Goal: Task Accomplishment & Management: Complete application form

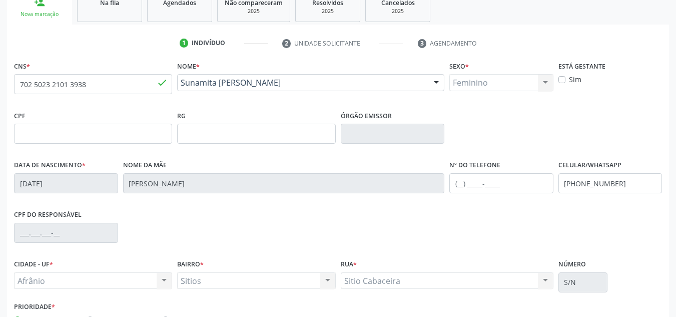
scroll to position [214, 0]
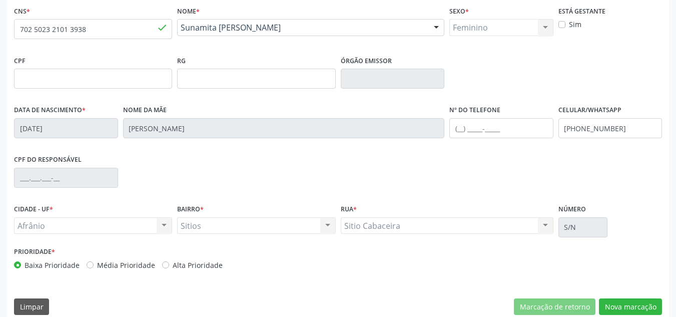
click at [128, 261] on label "Média Prioridade" at bounding box center [126, 265] width 58 height 11
click at [94, 261] on input "Média Prioridade" at bounding box center [90, 264] width 7 height 9
radio input "true"
click at [646, 297] on div "CNS * 702 5023 2101 3938 done Nome * [PERSON_NAME] [PERSON_NAME] CNS: 702 5023 …" at bounding box center [338, 163] width 662 height 318
click at [646, 303] on button "Nova marcação" at bounding box center [630, 306] width 63 height 17
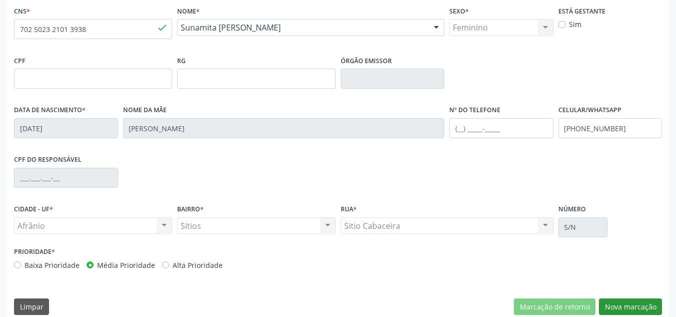
scroll to position [179, 0]
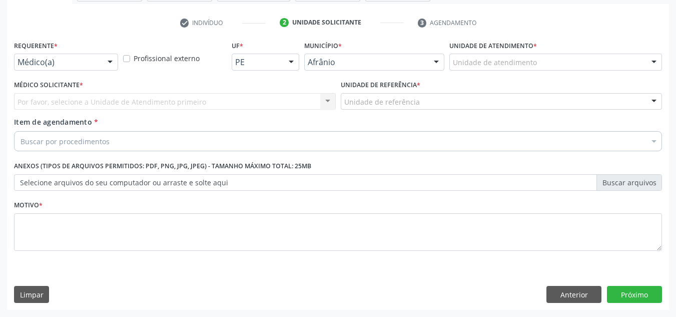
drag, startPoint x: 594, startPoint y: 51, endPoint x: 590, endPoint y: 59, distance: 8.9
click at [594, 51] on div "Unidade de atendimento * Unidade de atendimento Academia da Saude de Afranio Ac…" at bounding box center [555, 54] width 213 height 32
click at [590, 59] on div "Unidade de atendimento" at bounding box center [555, 62] width 213 height 17
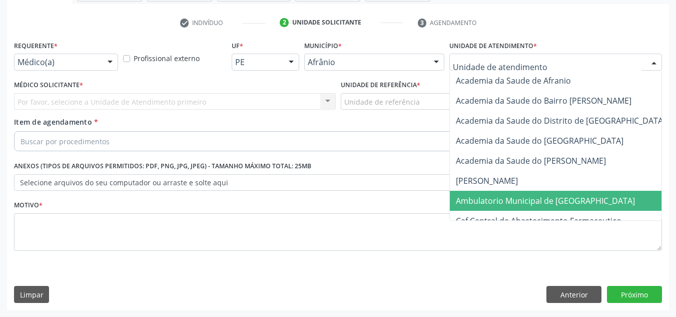
click at [484, 207] on span "Ambulatorio Municipal de [GEOGRAPHIC_DATA]" at bounding box center [572, 201] width 244 height 20
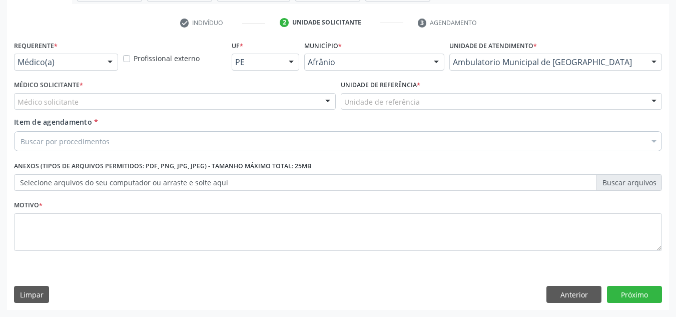
click at [89, 103] on div "Médico solicitante" at bounding box center [175, 101] width 322 height 17
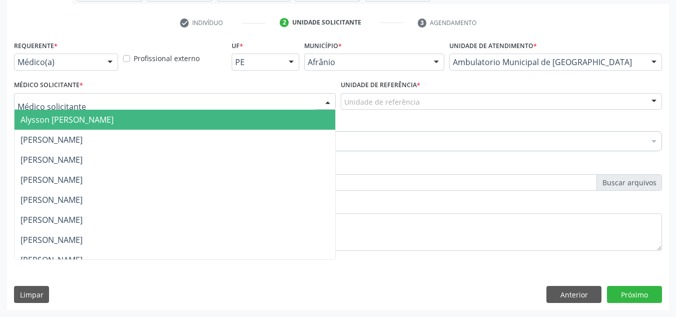
drag, startPoint x: 92, startPoint y: 117, endPoint x: 291, endPoint y: 72, distance: 204.1
click at [94, 117] on span "Alysson [PERSON_NAME]" at bounding box center [67, 119] width 93 height 11
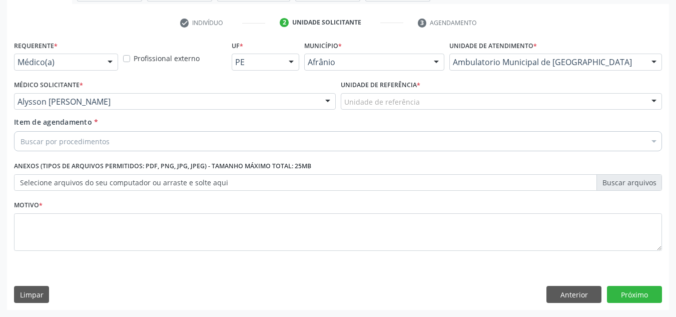
drag, startPoint x: 360, startPoint y: 106, endPoint x: 366, endPoint y: 116, distance: 12.1
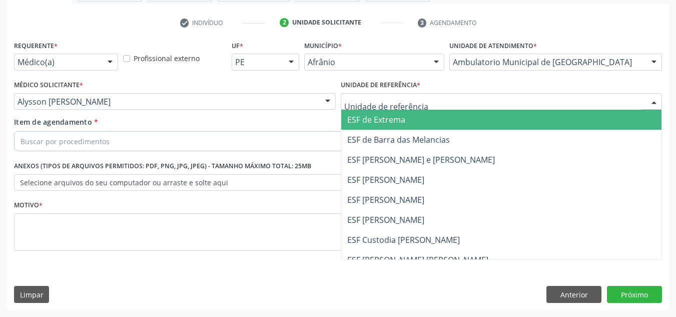
click at [372, 127] on span "ESF de Extrema" at bounding box center [501, 120] width 321 height 20
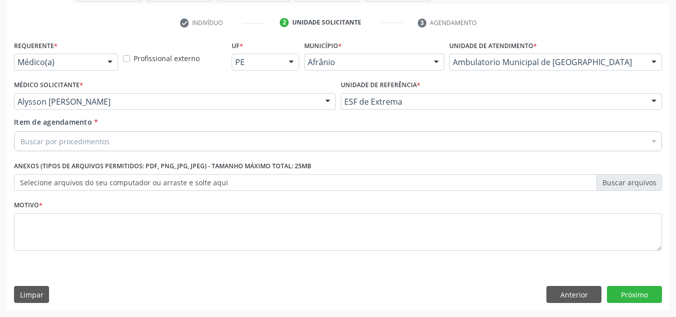
click at [316, 136] on div "Buscar por procedimentos" at bounding box center [338, 141] width 648 height 20
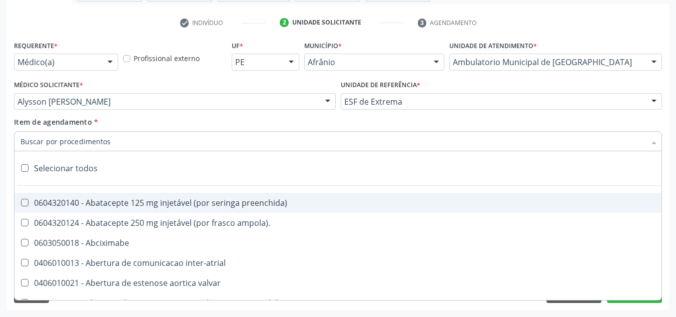
paste input "0301010072-225112"
type input "0301010072-225112"
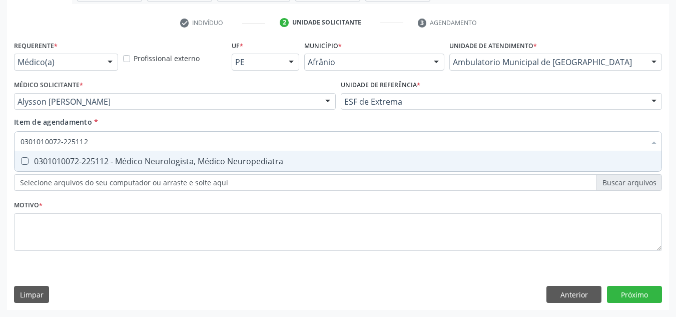
click at [268, 157] on div "0301010072-225112 - Médico Neurologista, Médico Neuropediatra" at bounding box center [338, 161] width 635 height 8
checkbox Neuropediatra "true"
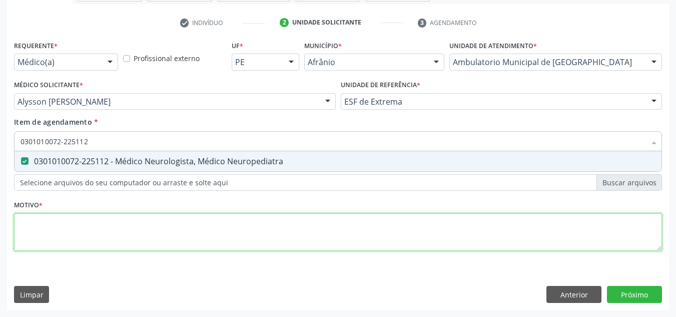
click at [280, 228] on div "Requerente * Médico(a) Médico(a) Enfermeiro(a) Paciente Nenhum resultado encont…" at bounding box center [338, 151] width 648 height 227
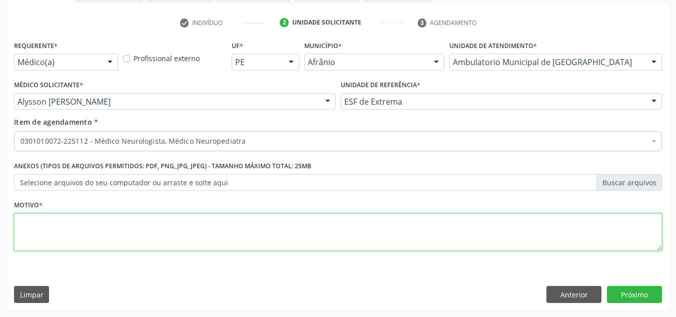
drag, startPoint x: 153, startPoint y: 214, endPoint x: 162, endPoint y: 132, distance: 82.5
click at [148, 196] on div "Requerente * Médico(a) Médico(a) Enfermeiro(a) Paciente Nenhum resultado encont…" at bounding box center [338, 151] width 648 height 227
type textarea "AVALIAÇÃO"
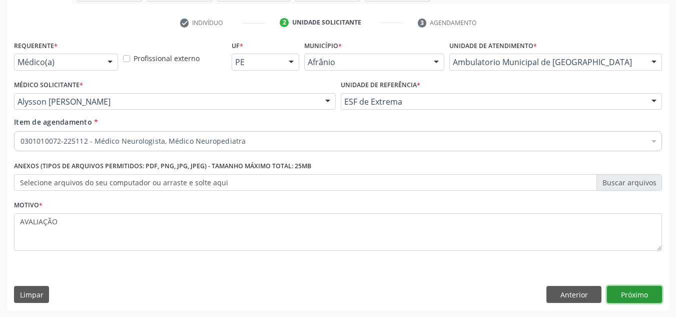
click at [655, 291] on button "Próximo" at bounding box center [634, 294] width 55 height 17
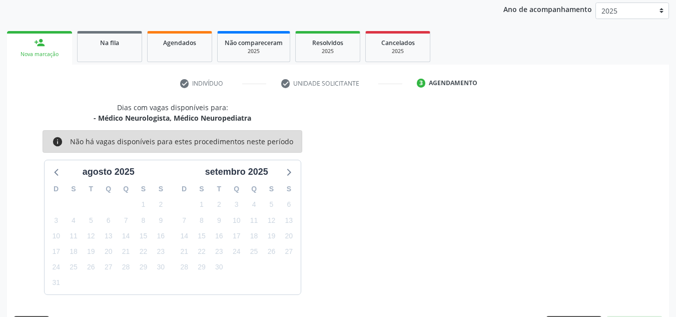
scroll to position [148, 0]
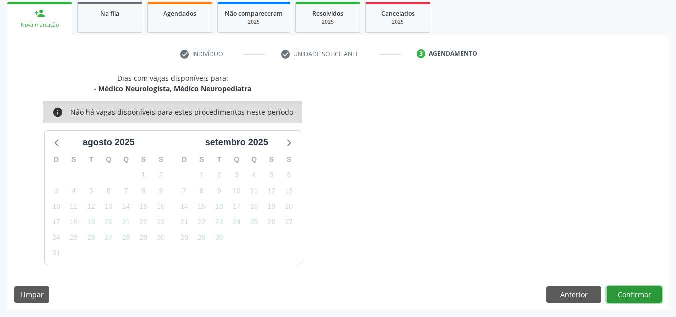
click at [653, 294] on button "Confirmar" at bounding box center [634, 294] width 55 height 17
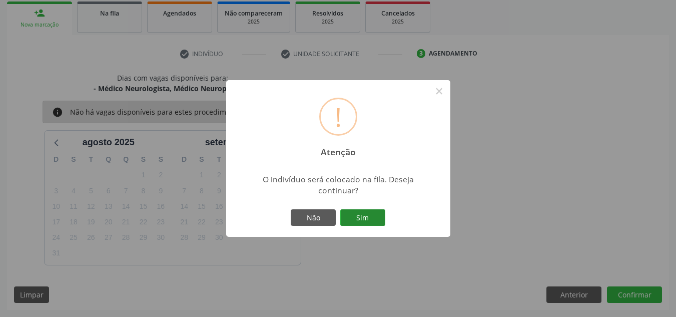
click at [351, 209] on button "Sim" at bounding box center [362, 217] width 45 height 17
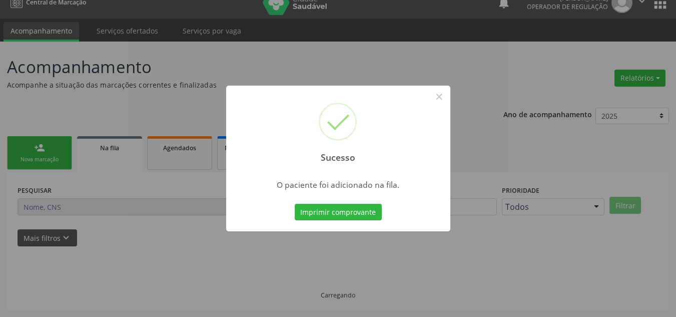
scroll to position [14, 0]
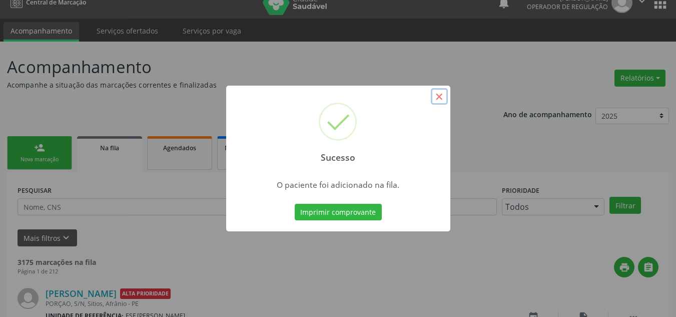
click at [441, 100] on button "×" at bounding box center [439, 96] width 17 height 17
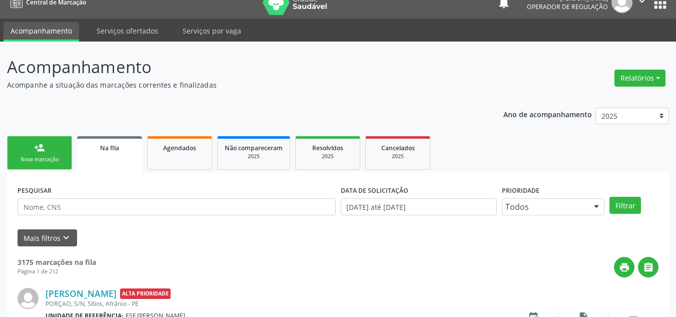
click at [56, 146] on link "person_add Nova marcação" at bounding box center [39, 153] width 65 height 34
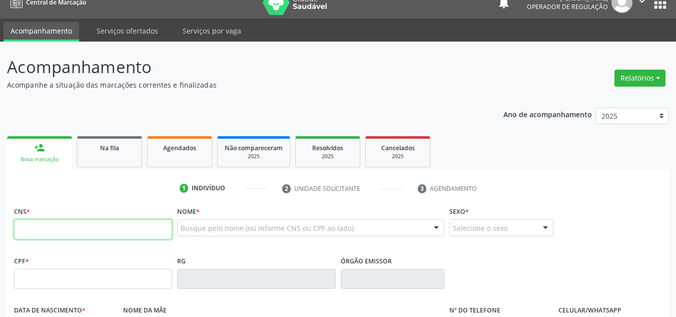
click at [69, 233] on input "text" at bounding box center [93, 229] width 158 height 20
type input "702 1097 8158 6796"
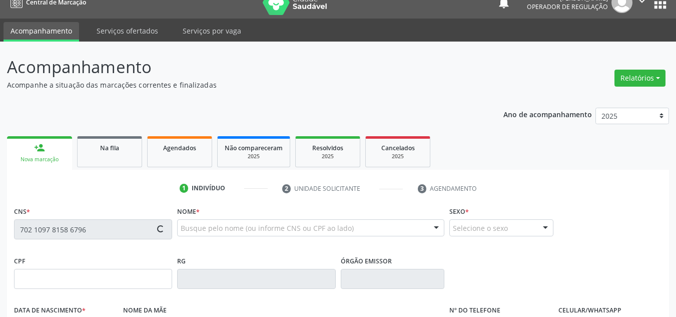
type input "113.771.838-23"
type input "[DATE]"
type input "[PERSON_NAME] das [PERSON_NAME]"
type input "[PHONE_NUMBER]"
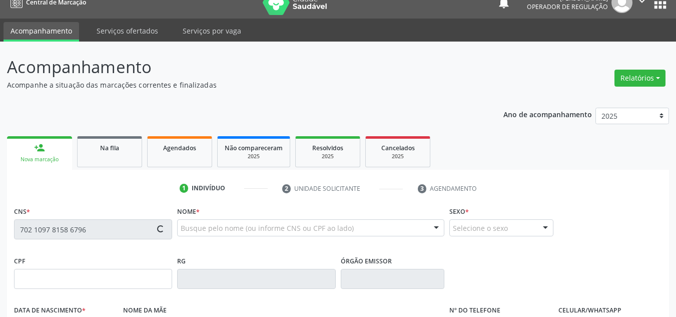
type input "S/N"
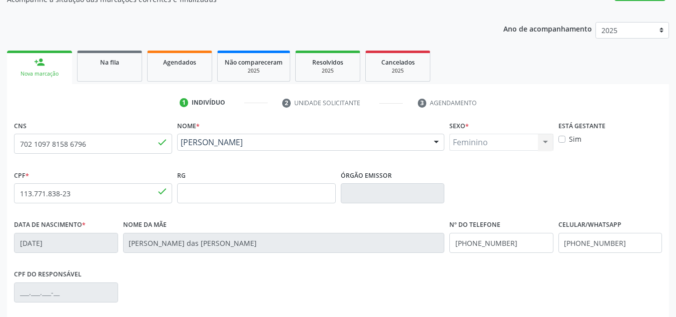
scroll to position [226, 0]
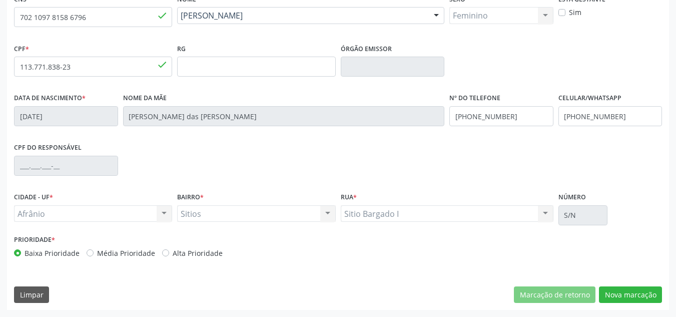
click at [120, 248] on label "Média Prioridade" at bounding box center [126, 253] width 58 height 11
click at [94, 248] on input "Média Prioridade" at bounding box center [90, 252] width 7 height 9
radio input "true"
click at [621, 288] on button "Nova marcação" at bounding box center [630, 294] width 63 height 17
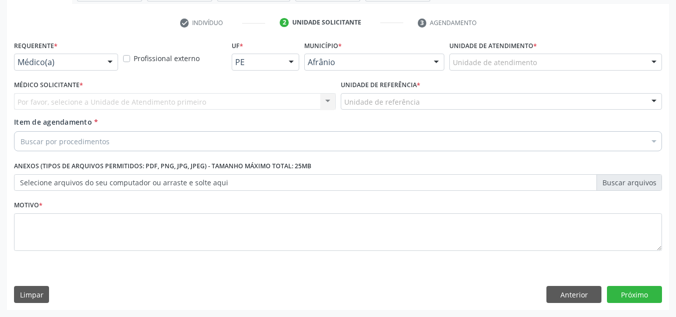
scroll to position [179, 0]
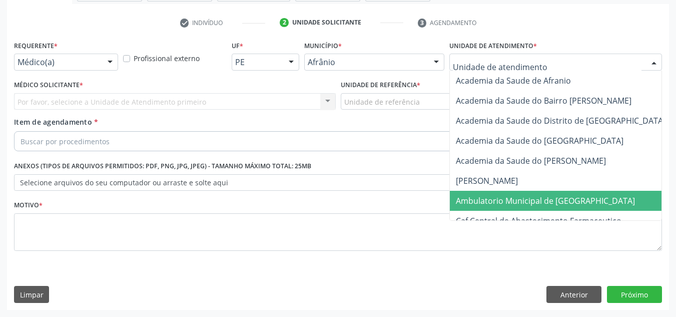
click at [489, 194] on span "Ambulatorio Municipal de [GEOGRAPHIC_DATA]" at bounding box center [572, 201] width 244 height 20
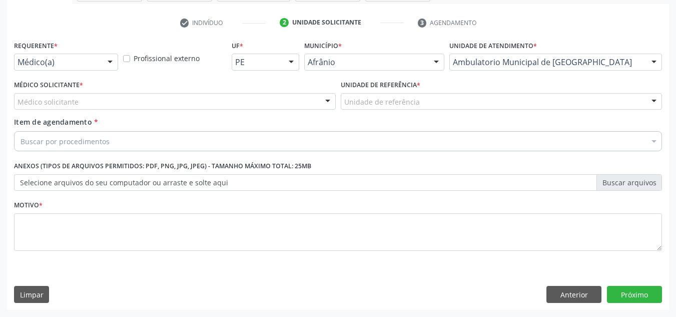
click at [238, 101] on div "Médico solicitante" at bounding box center [175, 101] width 322 height 17
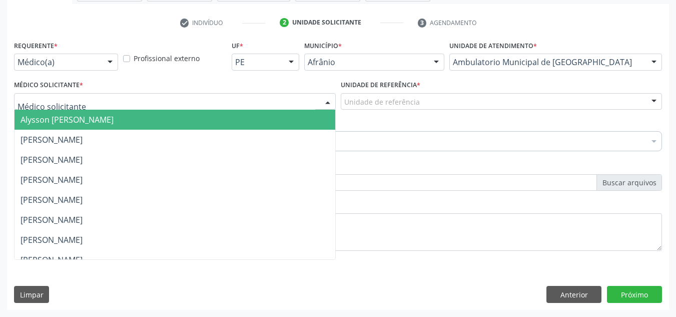
click at [238, 111] on span "Alysson [PERSON_NAME]" at bounding box center [175, 120] width 321 height 20
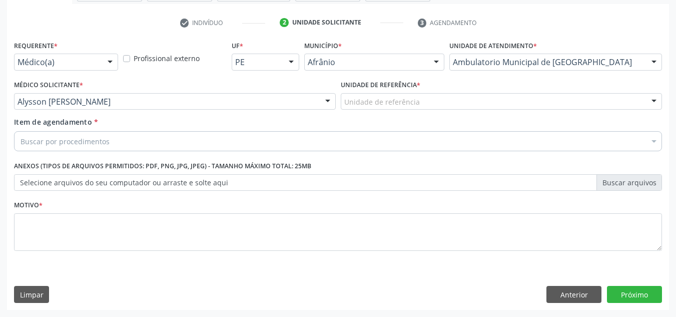
drag, startPoint x: 392, startPoint y: 112, endPoint x: 398, endPoint y: 105, distance: 8.8
click at [393, 111] on div "Unidade de referência * Unidade de referência ESF de Extrema ESF de Barra das M…" at bounding box center [501, 97] width 327 height 39
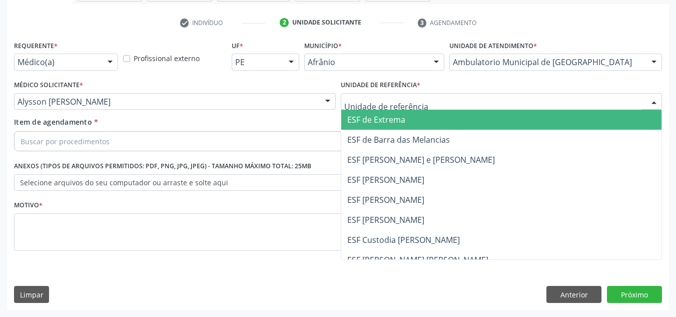
drag, startPoint x: 398, startPoint y: 105, endPoint x: 397, endPoint y: 134, distance: 28.5
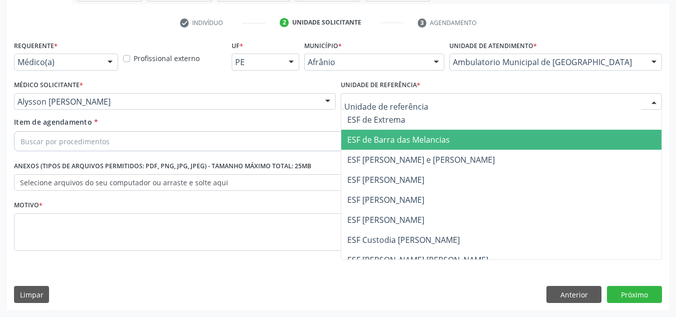
click at [397, 134] on span "ESF de Barra das Melancias" at bounding box center [501, 140] width 321 height 20
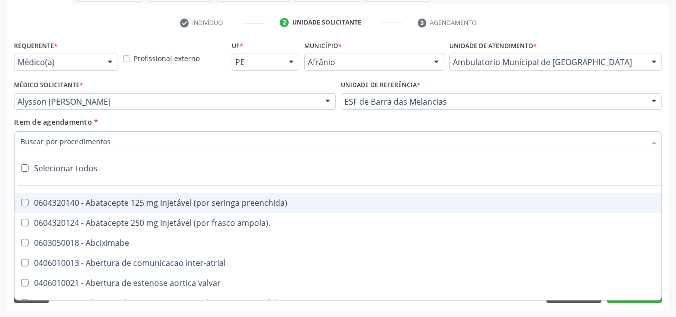
click at [372, 146] on div at bounding box center [338, 141] width 648 height 20
paste input "0301010072-225112"
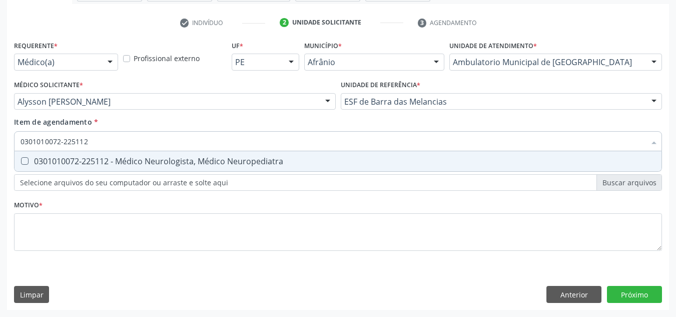
type input "0301010072-225112"
click at [229, 176] on div "Requerente * Médico(a) Médico(a) Enfermeiro(a) Paciente Nenhum resultado encont…" at bounding box center [338, 151] width 648 height 227
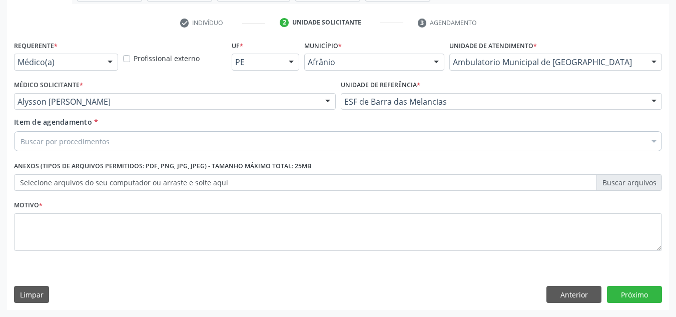
click at [238, 167] on div "Requerente * Médico(a) Médico(a) Enfermeiro(a) Paciente Nenhum resultado encont…" at bounding box center [338, 151] width 648 height 227
click at [260, 148] on div "Buscar por procedimentos" at bounding box center [338, 141] width 648 height 20
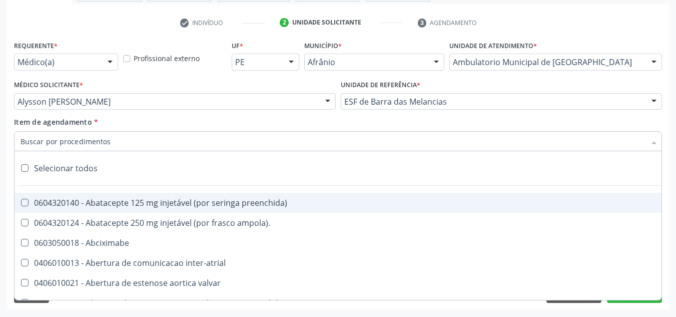
paste input "0301010072-225112"
type input "0301010072-225112"
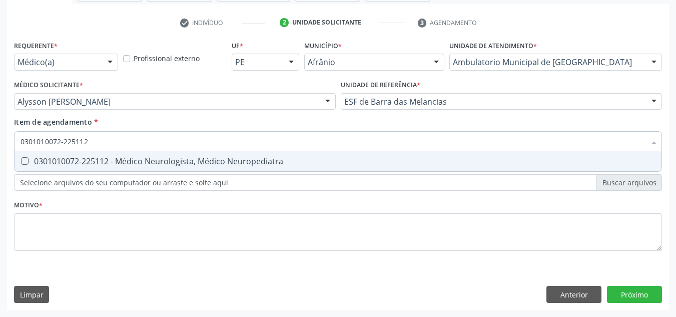
click at [268, 151] on span "0301010072-225112 - Médico Neurologista, Médico Neuropediatra" at bounding box center [338, 161] width 647 height 20
checkbox Neuropediatra "true"
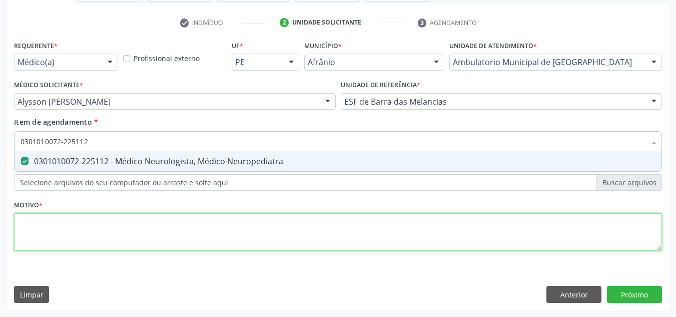
click at [214, 237] on div "Requerente * Médico(a) Médico(a) Enfermeiro(a) Paciente Nenhum resultado encont…" at bounding box center [338, 151] width 648 height 227
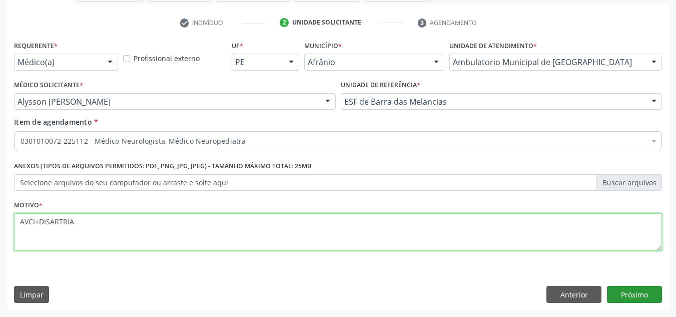
type textarea "AVCI+DISARTRIA"
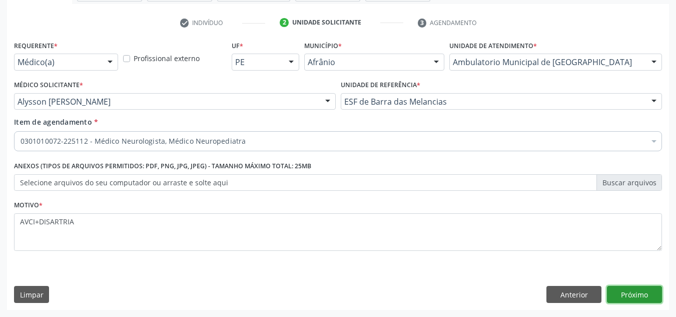
click at [628, 293] on button "Próximo" at bounding box center [634, 294] width 55 height 17
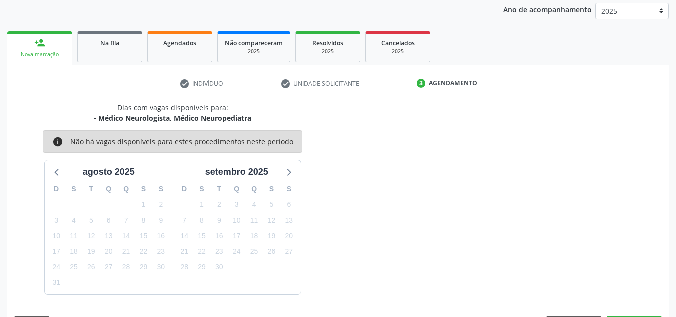
scroll to position [148, 0]
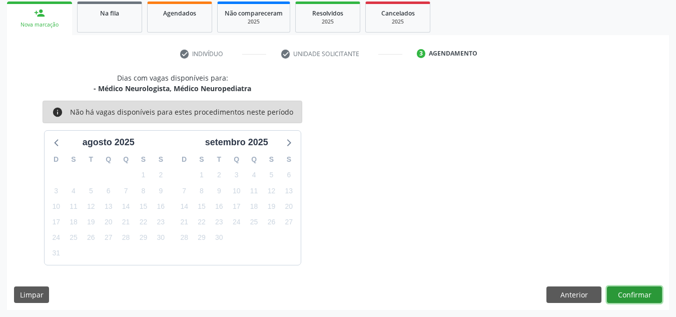
click at [628, 293] on button "Confirmar" at bounding box center [634, 294] width 55 height 17
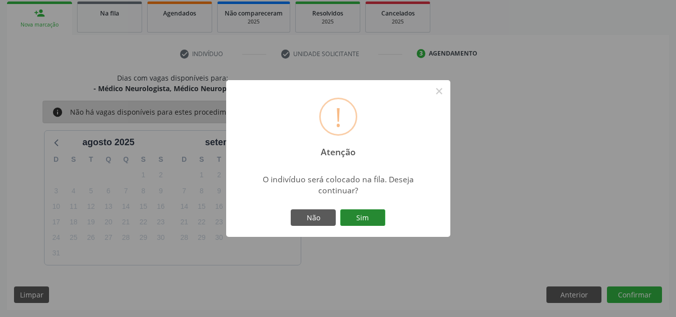
click at [362, 217] on button "Sim" at bounding box center [362, 217] width 45 height 17
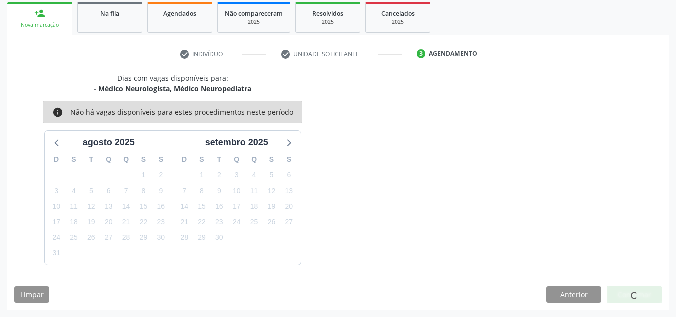
scroll to position [14, 0]
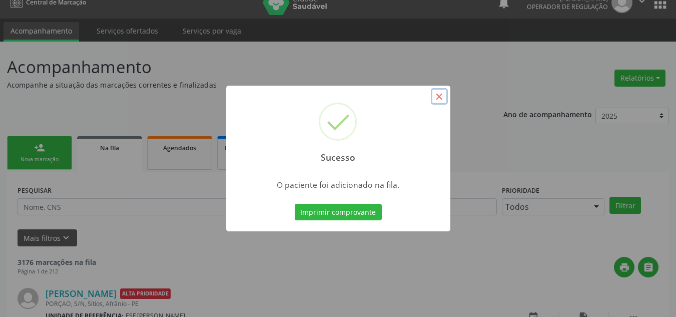
click at [442, 95] on button "×" at bounding box center [439, 96] width 17 height 17
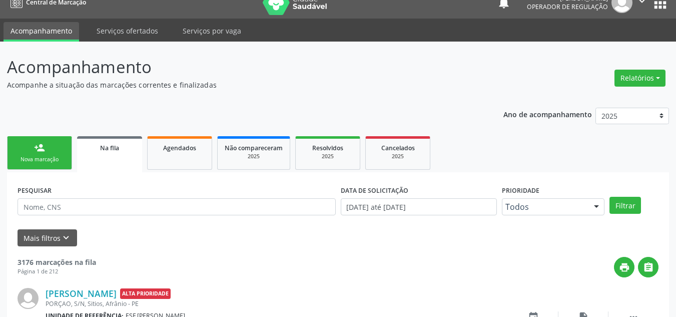
click at [62, 152] on link "person_add Nova marcação" at bounding box center [39, 153] width 65 height 34
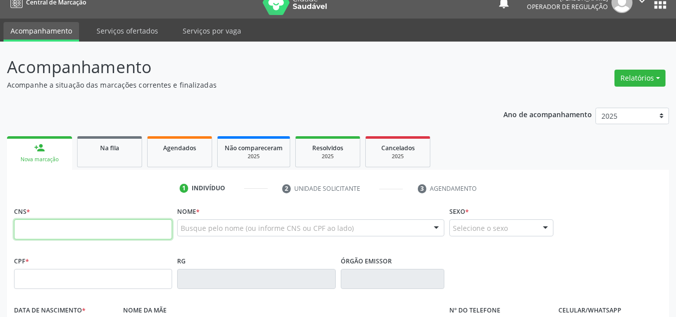
click at [131, 232] on input "text" at bounding box center [93, 229] width 158 height 20
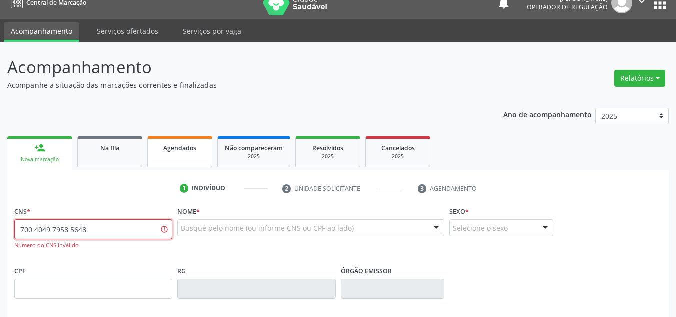
type input "700 4049 7958 5648"
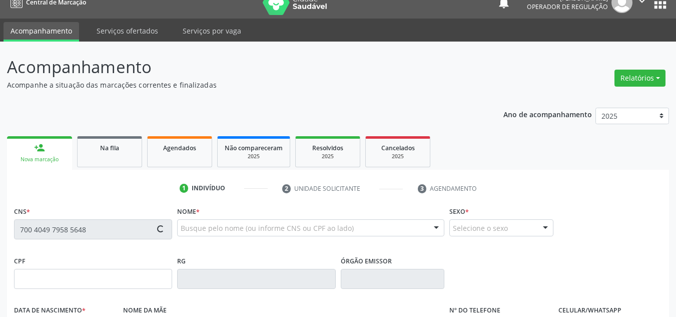
type input "[DATE]"
type input "[PHONE_NUMBER]"
type input "S/N"
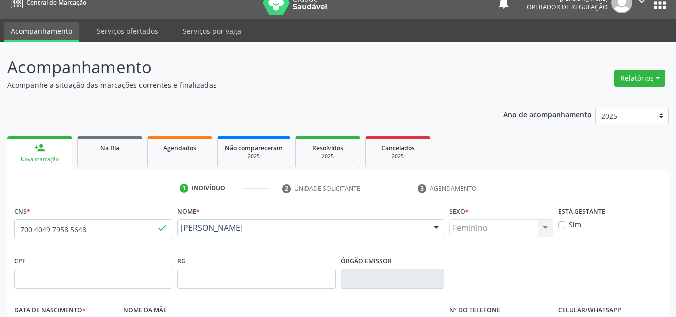
scroll to position [226, 0]
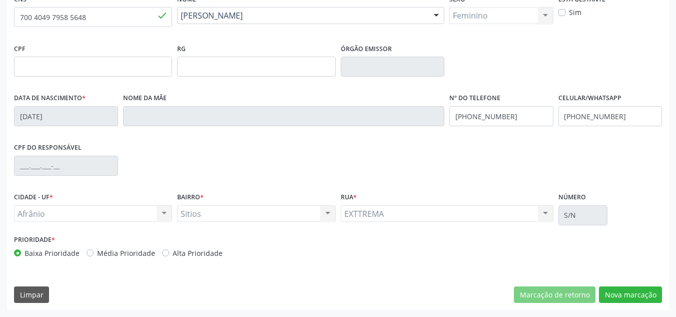
click at [138, 251] on label "Média Prioridade" at bounding box center [126, 253] width 58 height 11
click at [94, 251] on input "Média Prioridade" at bounding box center [90, 252] width 7 height 9
radio input "true"
click at [607, 298] on button "Nova marcação" at bounding box center [630, 294] width 63 height 17
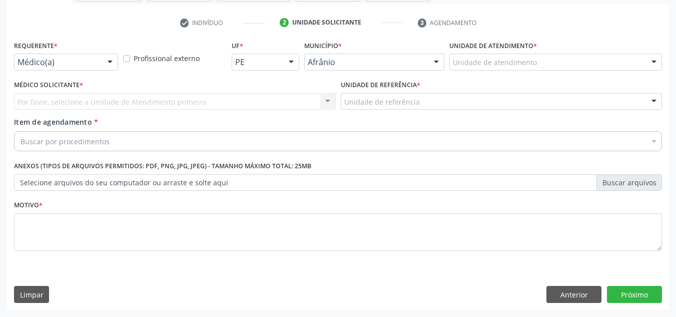
click at [636, 71] on div "Unidade de atendimento * Unidade de atendimento Academia da Saude de Afranio Ac…" at bounding box center [556, 57] width 218 height 39
click at [637, 60] on div at bounding box center [555, 62] width 213 height 17
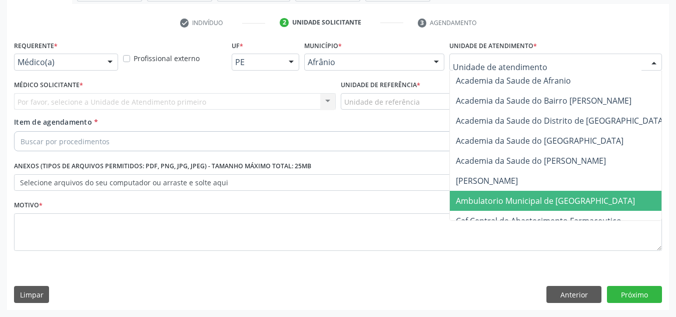
click at [593, 207] on span "Ambulatorio Municipal de [GEOGRAPHIC_DATA]" at bounding box center [572, 201] width 244 height 20
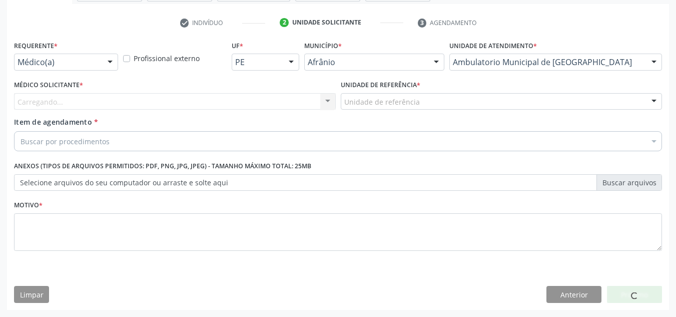
click at [248, 108] on div "Carregando... Nenhum resultado encontrado para: " " Não há nenhuma opção para s…" at bounding box center [175, 101] width 322 height 17
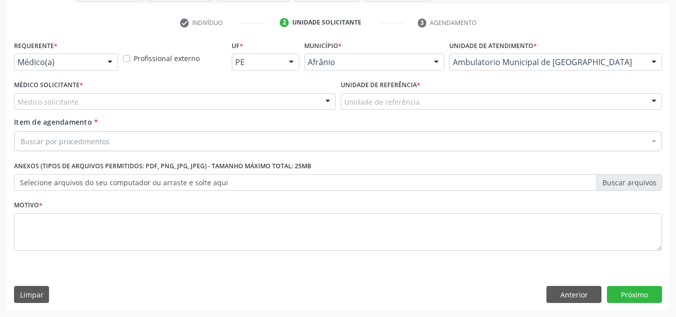
click at [253, 101] on div "Médico solicitante" at bounding box center [175, 101] width 322 height 17
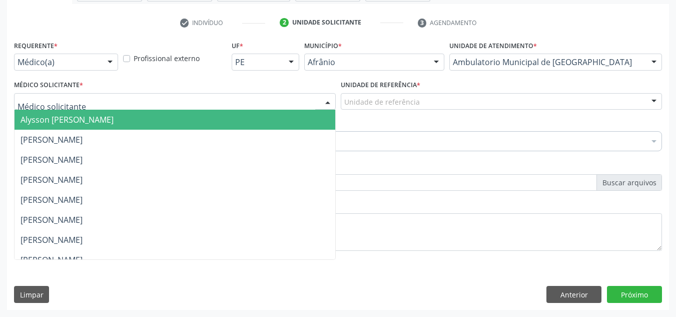
drag, startPoint x: 257, startPoint y: 125, endPoint x: 389, endPoint y: 101, distance: 134.3
click at [262, 123] on span "Alysson [PERSON_NAME]" at bounding box center [175, 120] width 321 height 20
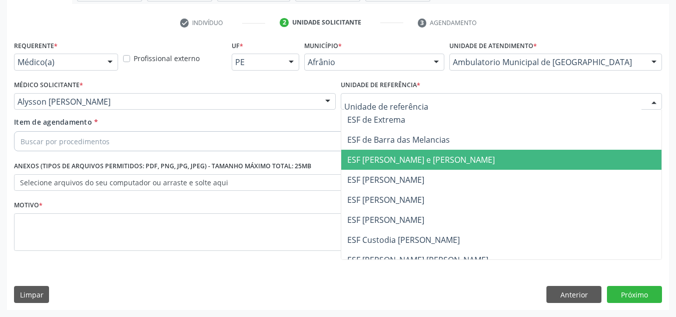
click at [397, 165] on span "ESF [PERSON_NAME] e [PERSON_NAME]" at bounding box center [421, 159] width 148 height 11
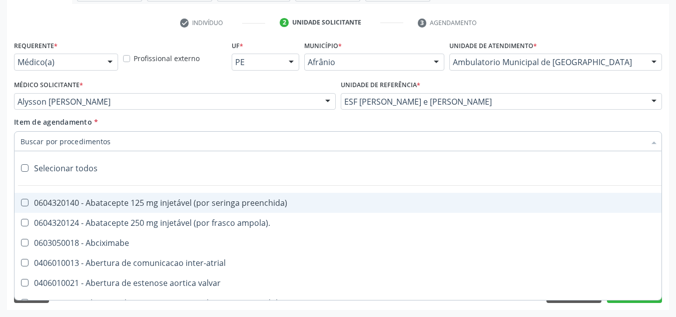
click at [260, 140] on div at bounding box center [338, 141] width 648 height 20
paste input "0301010072-225112"
type input "0301010072-225112"
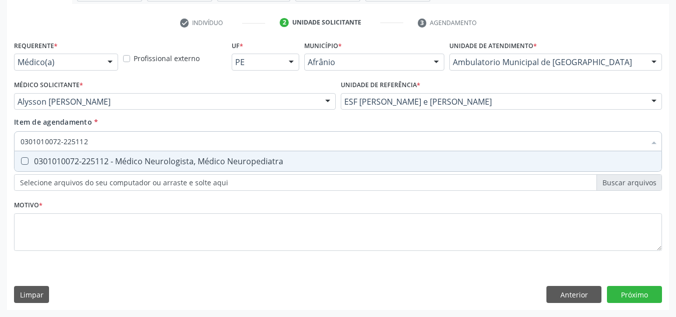
click at [269, 170] on span "0301010072-225112 - Médico Neurologista, Médico Neuropediatra" at bounding box center [338, 161] width 647 height 20
checkbox Neuropediatra "true"
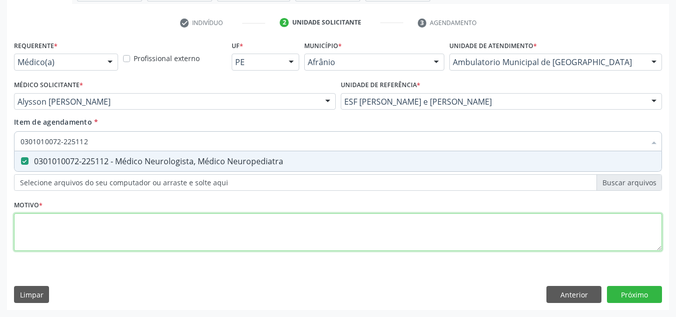
click at [257, 234] on div "Requerente * Médico(a) Médico(a) Enfermeiro(a) Paciente Nenhum resultado encont…" at bounding box center [338, 151] width 648 height 227
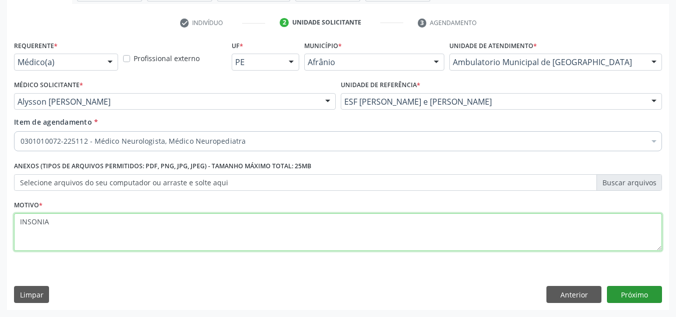
type textarea "INSONIA"
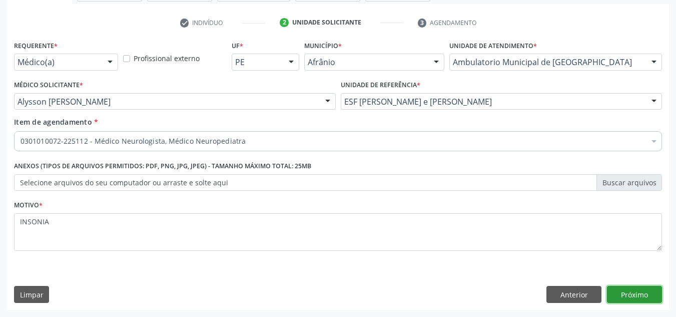
click at [645, 290] on button "Próximo" at bounding box center [634, 294] width 55 height 17
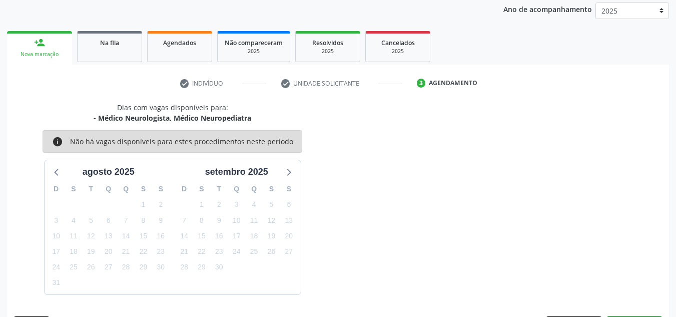
scroll to position [148, 0]
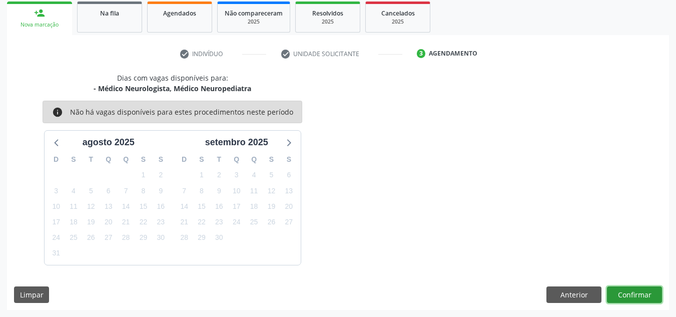
click at [645, 290] on button "Confirmar" at bounding box center [634, 294] width 55 height 17
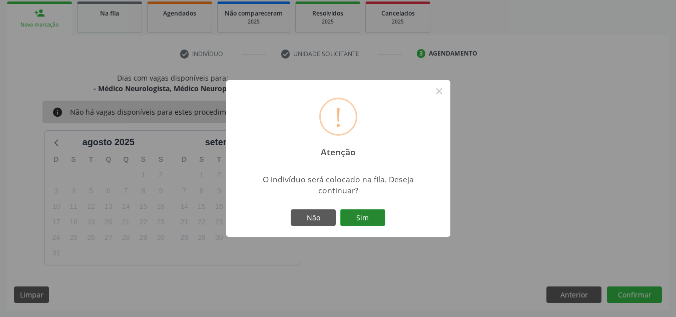
click at [361, 225] on button "Sim" at bounding box center [362, 217] width 45 height 17
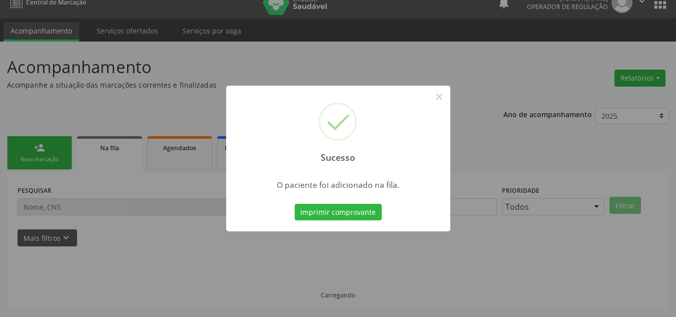
scroll to position [14, 0]
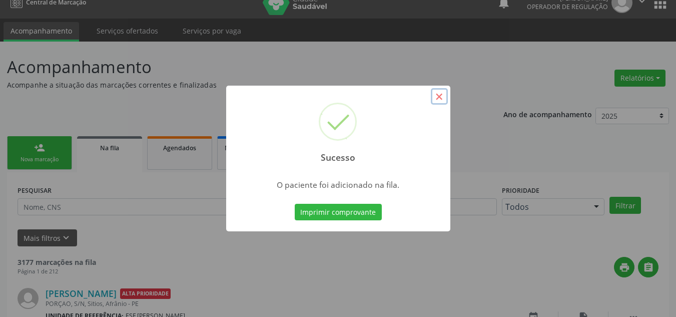
click at [435, 91] on button "×" at bounding box center [439, 96] width 17 height 17
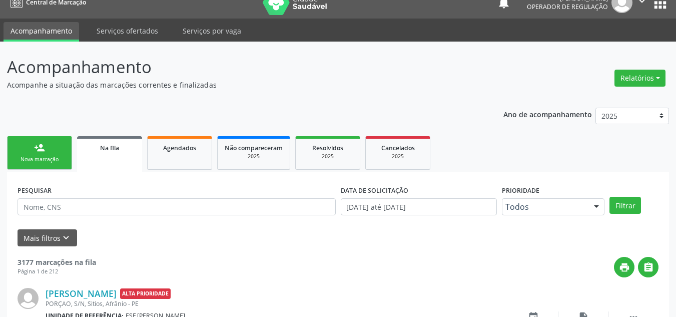
click at [39, 154] on link "person_add Nova marcação" at bounding box center [39, 153] width 65 height 34
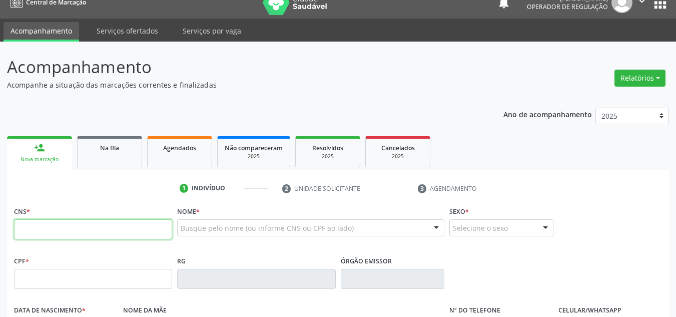
click at [95, 236] on input "text" at bounding box center [93, 229] width 158 height 20
type input "704 8015 3908 1443"
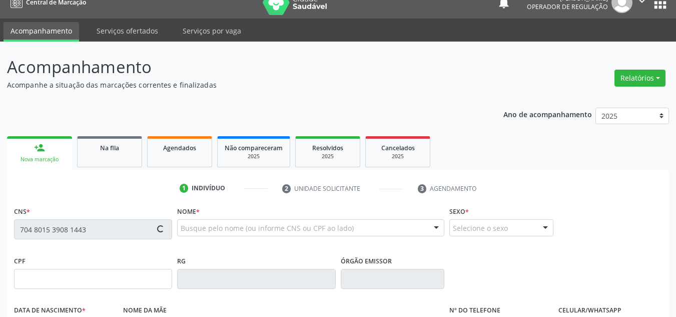
type input "[DATE]"
type input "S/N"
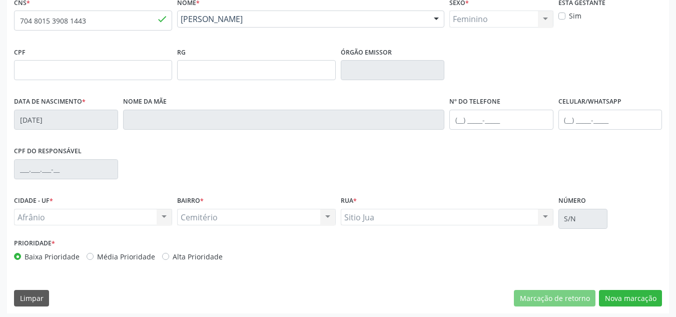
scroll to position [226, 0]
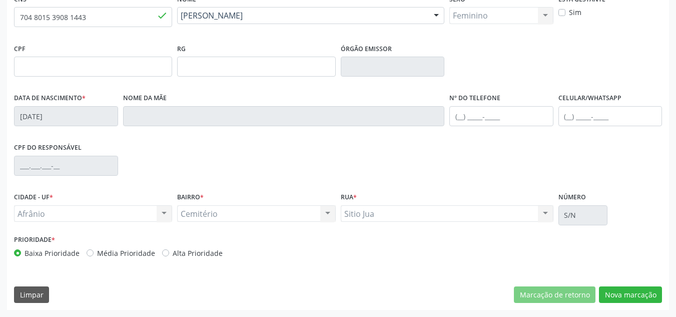
click at [134, 258] on label "Média Prioridade" at bounding box center [126, 253] width 58 height 11
click at [94, 257] on input "Média Prioridade" at bounding box center [90, 252] width 7 height 9
radio input "true"
drag, startPoint x: 137, startPoint y: 254, endPoint x: 145, endPoint y: 250, distance: 8.9
click at [139, 253] on label "Média Prioridade" at bounding box center [126, 253] width 58 height 11
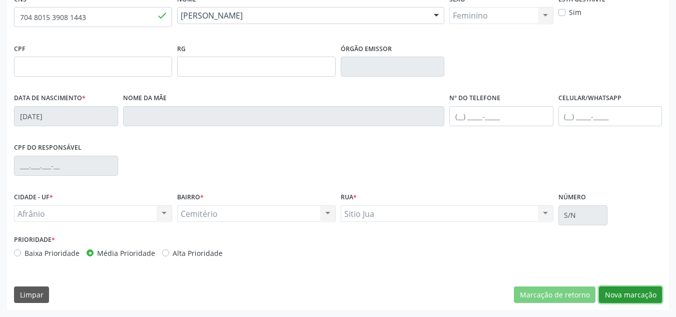
click at [635, 293] on button "Nova marcação" at bounding box center [630, 294] width 63 height 17
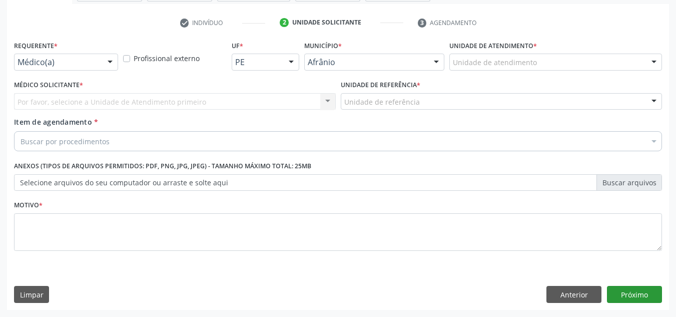
scroll to position [179, 0]
drag, startPoint x: 584, startPoint y: 68, endPoint x: 583, endPoint y: 82, distance: 14.5
click at [585, 67] on div "Unidade de atendimento" at bounding box center [555, 62] width 213 height 17
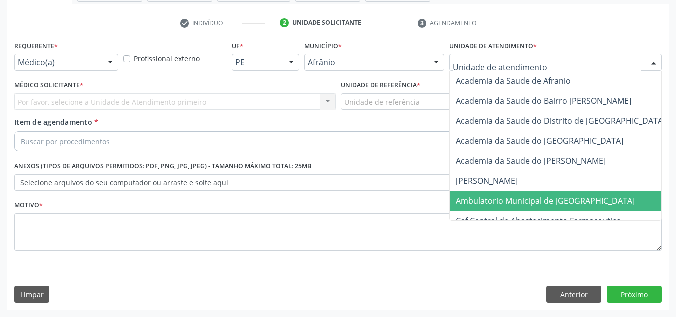
drag, startPoint x: 557, startPoint y: 189, endPoint x: 560, endPoint y: 198, distance: 9.5
click at [560, 198] on span "Ambulatorio Municipal de [GEOGRAPHIC_DATA]" at bounding box center [545, 200] width 179 height 11
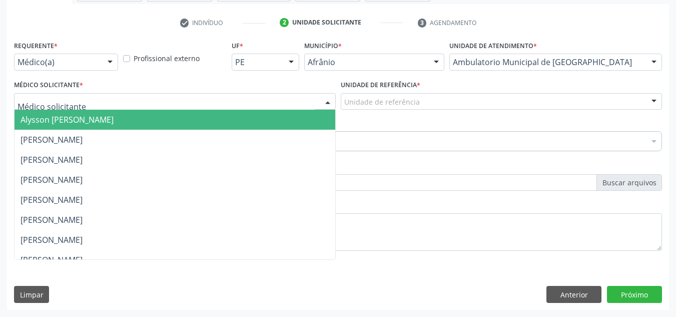
click at [126, 107] on div at bounding box center [175, 101] width 322 height 17
drag, startPoint x: 127, startPoint y: 122, endPoint x: 166, endPoint y: 118, distance: 39.7
click at [114, 121] on span "Alysson [PERSON_NAME]" at bounding box center [67, 119] width 93 height 11
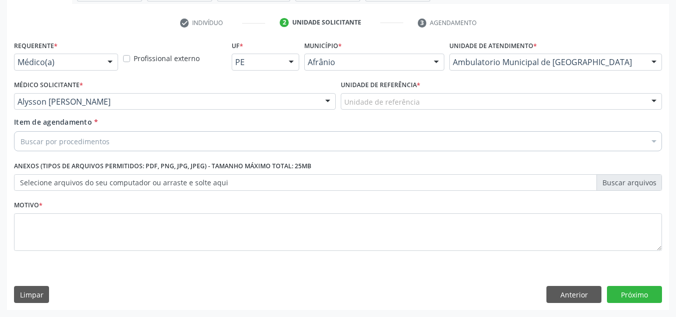
drag, startPoint x: 346, startPoint y: 97, endPoint x: 379, endPoint y: 150, distance: 62.2
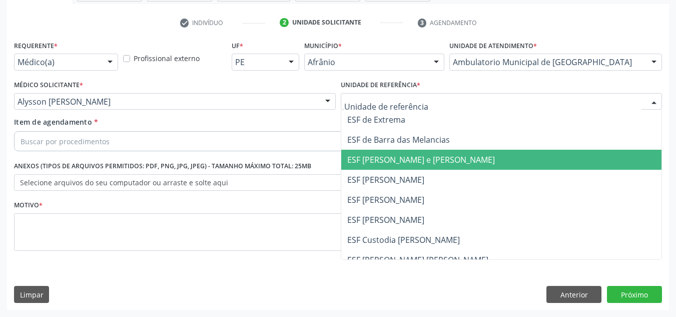
drag, startPoint x: 379, startPoint y: 150, endPoint x: 350, endPoint y: 146, distance: 29.3
click at [374, 148] on ul "ESF de Extrema ESF de Barra das Melancias ESF [PERSON_NAME] e [PERSON_NAME] ESF…" at bounding box center [501, 210] width 321 height 200
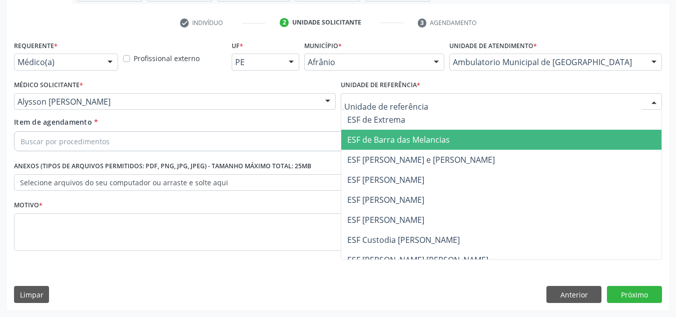
click at [324, 144] on div "Buscar por procedimentos" at bounding box center [338, 141] width 648 height 20
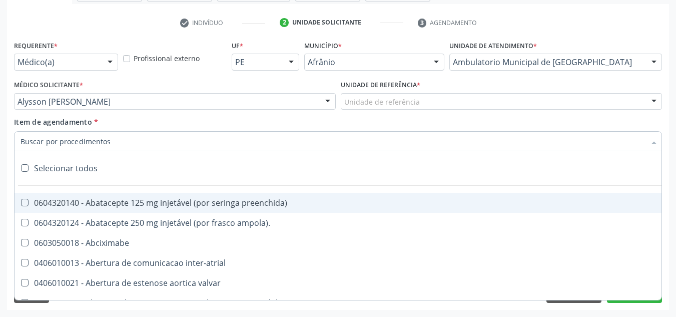
drag, startPoint x: 408, startPoint y: 99, endPoint x: 399, endPoint y: 122, distance: 25.2
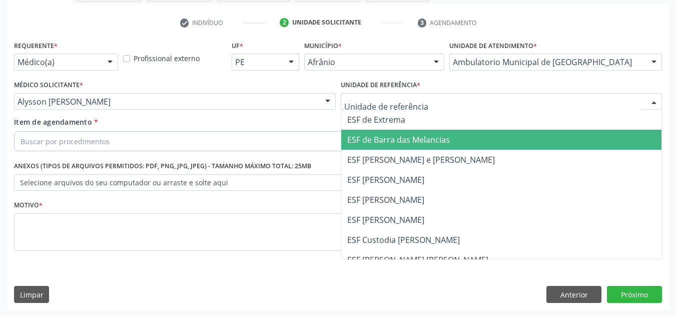
click at [399, 136] on span "ESF de Barra das Melancias" at bounding box center [398, 139] width 103 height 11
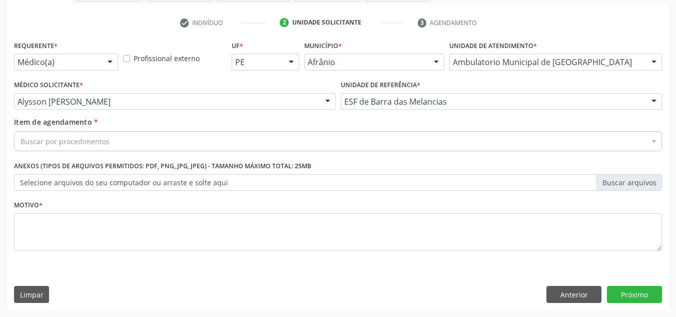
click at [374, 131] on div "Buscar por procedimentos" at bounding box center [338, 141] width 648 height 20
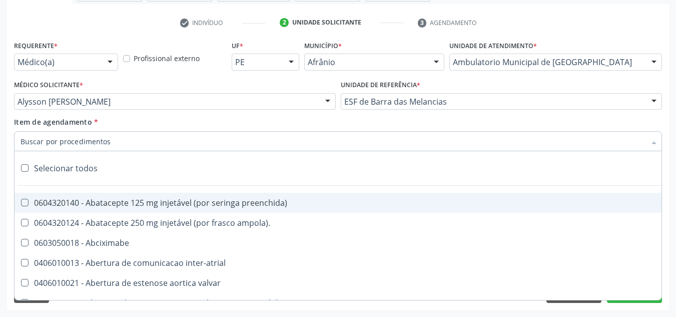
paste input "0301010072-225112"
type input "0301010072-225112"
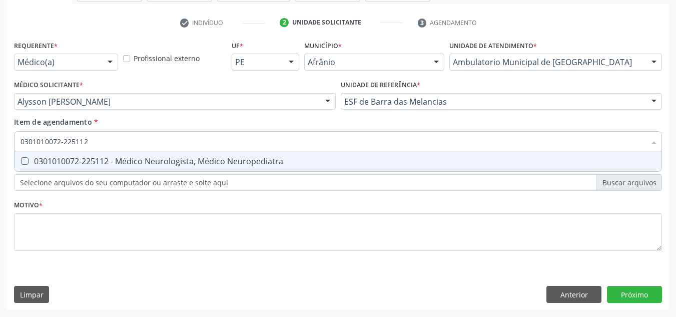
drag, startPoint x: 233, startPoint y: 160, endPoint x: 234, endPoint y: 169, distance: 9.1
click at [233, 161] on div "0301010072-225112 - Médico Neurologista, Médico Neuropediatra" at bounding box center [338, 161] width 635 height 8
checkbox Neuropediatra "true"
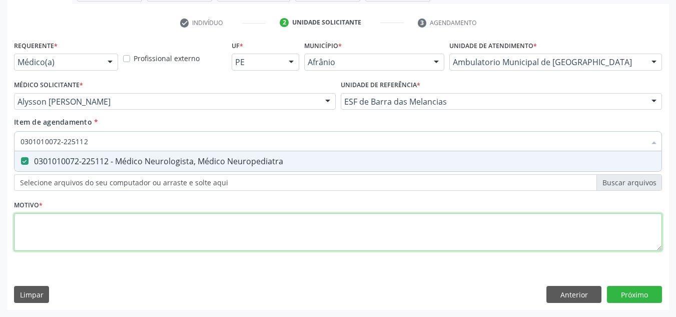
click at [245, 234] on div "Requerente * Médico(a) Médico(a) Enfermeiro(a) Paciente Nenhum resultado encont…" at bounding box center [338, 151] width 648 height 227
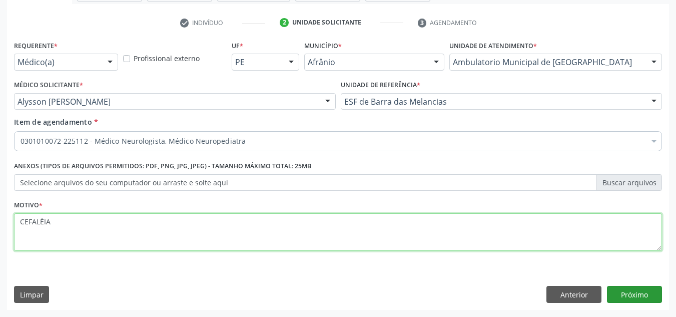
type textarea "CEFALÉIA"
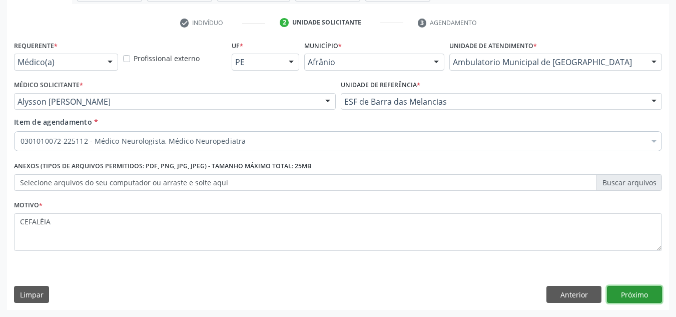
click at [647, 297] on button "Próximo" at bounding box center [634, 294] width 55 height 17
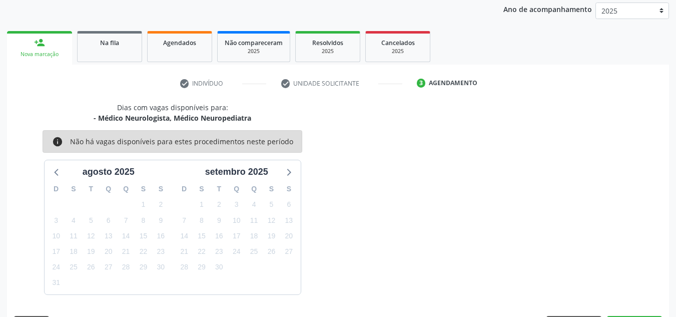
scroll to position [148, 0]
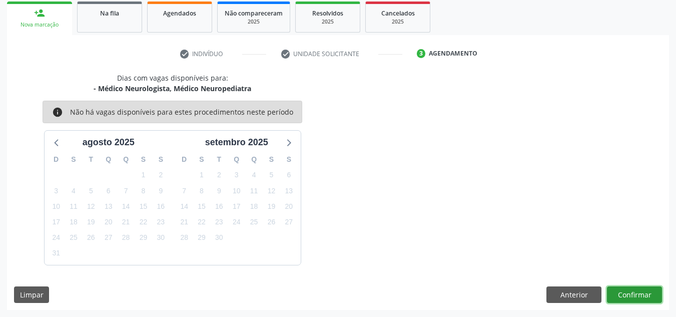
click at [647, 297] on button "Confirmar" at bounding box center [634, 294] width 55 height 17
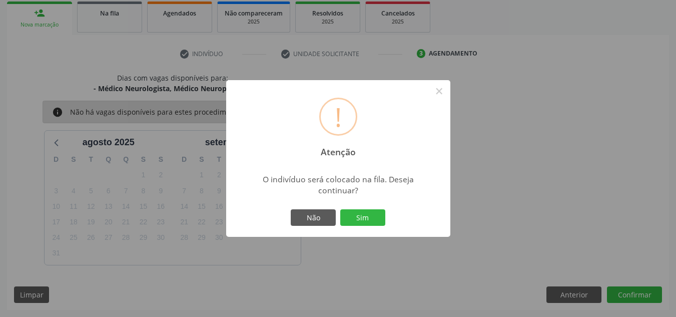
click at [340, 209] on button "Sim" at bounding box center [362, 217] width 45 height 17
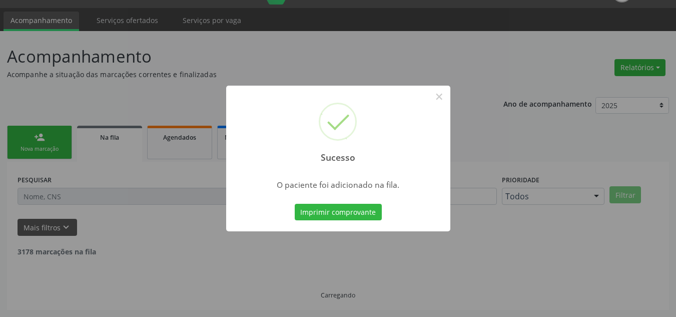
scroll to position [14, 0]
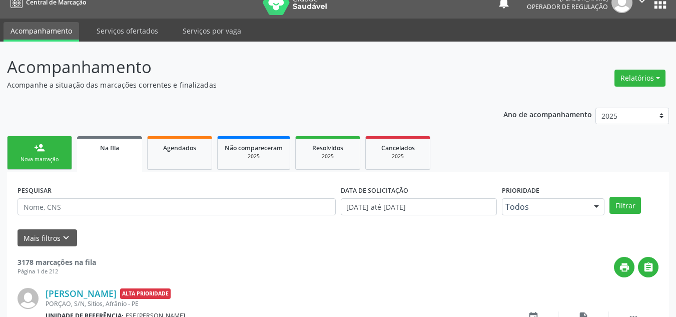
click at [27, 157] on div "Nova marcação" at bounding box center [40, 160] width 50 height 8
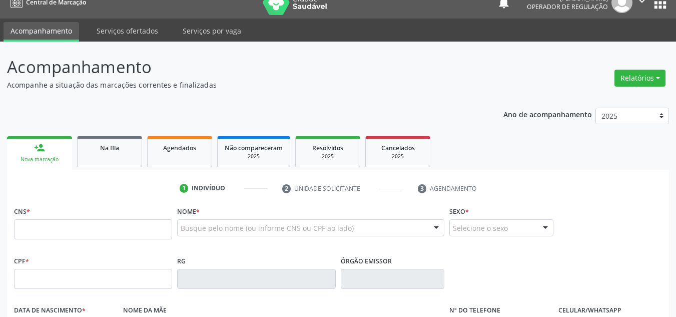
click at [110, 243] on fieldset "CNS *" at bounding box center [93, 225] width 158 height 43
click at [118, 227] on input "text" at bounding box center [93, 229] width 158 height 20
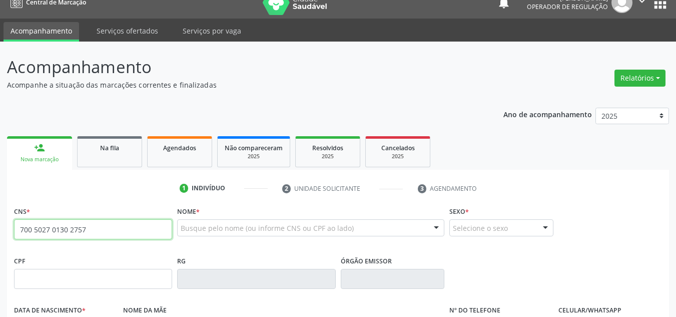
type input "700 5027 0130 2757"
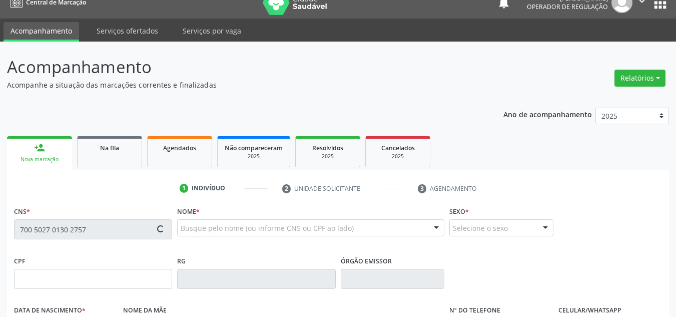
type input "791.360.443-34"
type input "[DATE]"
type input "[PERSON_NAME]"
type input "[PHONE_NUMBER]"
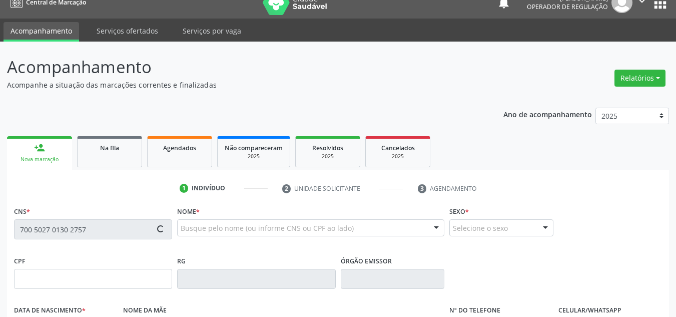
type input "148"
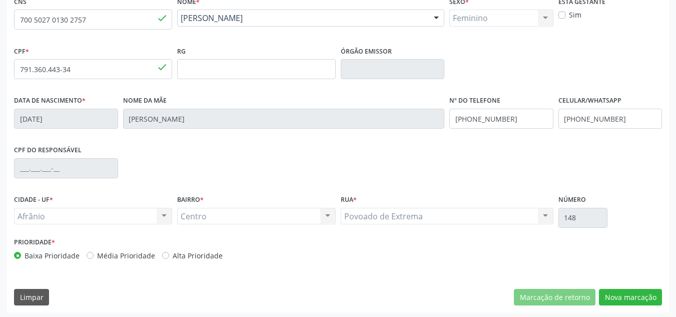
scroll to position [226, 0]
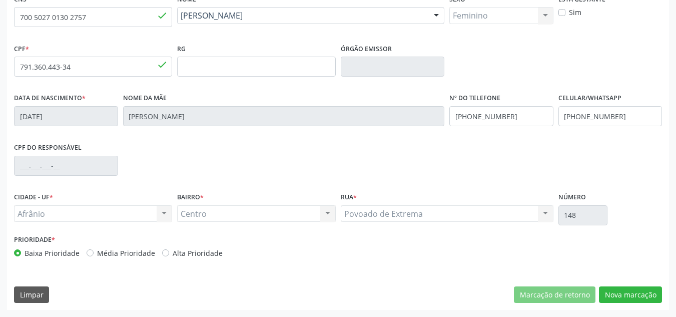
drag, startPoint x: 136, startPoint y: 256, endPoint x: 141, endPoint y: 249, distance: 8.6
click at [141, 250] on label "Média Prioridade" at bounding box center [126, 253] width 58 height 11
click at [125, 253] on label "Média Prioridade" at bounding box center [126, 253] width 58 height 11
click at [94, 253] on input "Média Prioridade" at bounding box center [90, 252] width 7 height 9
radio input "true"
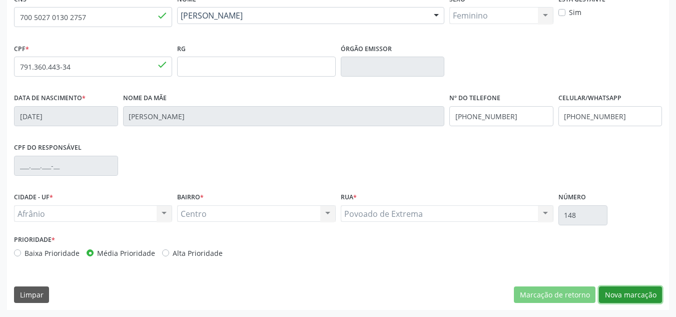
click at [635, 292] on button "Nova marcação" at bounding box center [630, 294] width 63 height 17
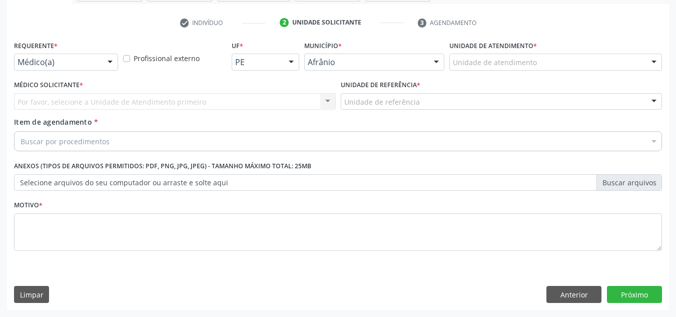
scroll to position [179, 0]
click at [603, 61] on div "Unidade de atendimento" at bounding box center [555, 62] width 213 height 17
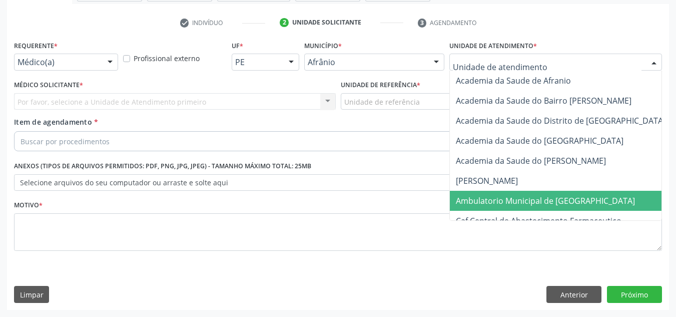
click at [578, 197] on span "Ambulatorio Municipal de [GEOGRAPHIC_DATA]" at bounding box center [572, 201] width 244 height 20
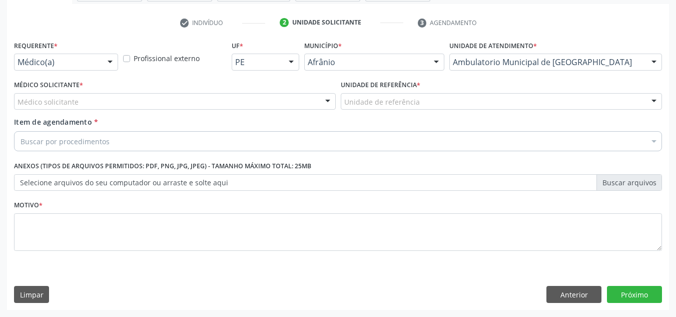
click at [190, 109] on div "Médico solicitante" at bounding box center [175, 101] width 322 height 17
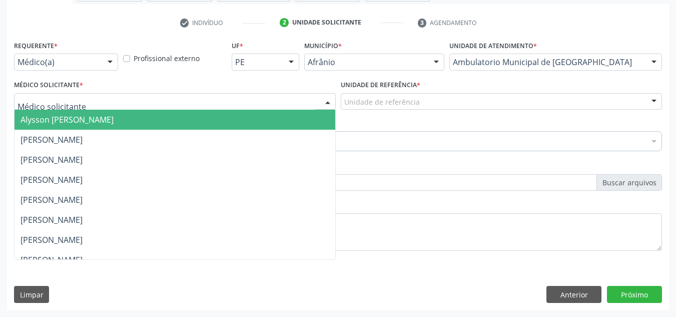
drag, startPoint x: 203, startPoint y: 121, endPoint x: 244, endPoint y: 112, distance: 41.9
click at [203, 119] on span "Alysson [PERSON_NAME]" at bounding box center [175, 120] width 321 height 20
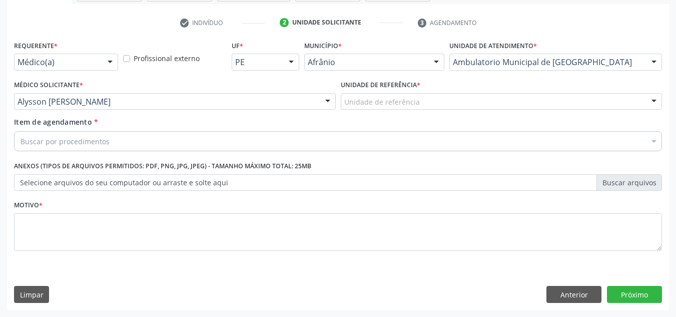
click at [353, 94] on div "Unidade de referência" at bounding box center [502, 101] width 322 height 17
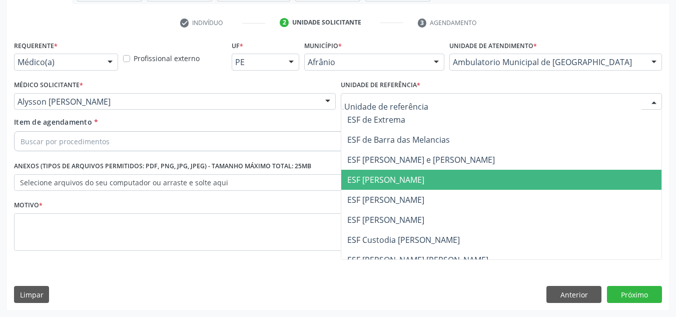
drag, startPoint x: 353, startPoint y: 184, endPoint x: 356, endPoint y: 180, distance: 5.7
click at [356, 182] on span "ESF [PERSON_NAME]" at bounding box center [385, 179] width 77 height 11
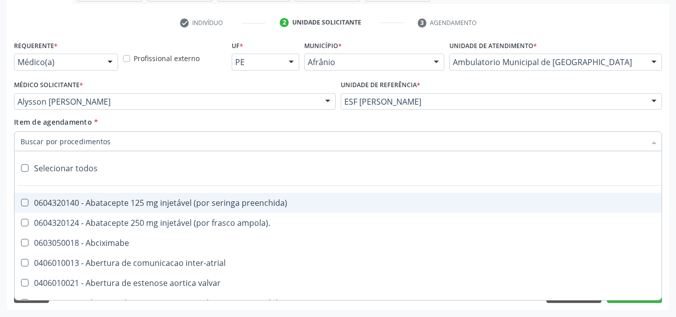
click at [341, 136] on div at bounding box center [338, 141] width 648 height 20
paste input "0301010072-225112"
type input "0301010072-225112"
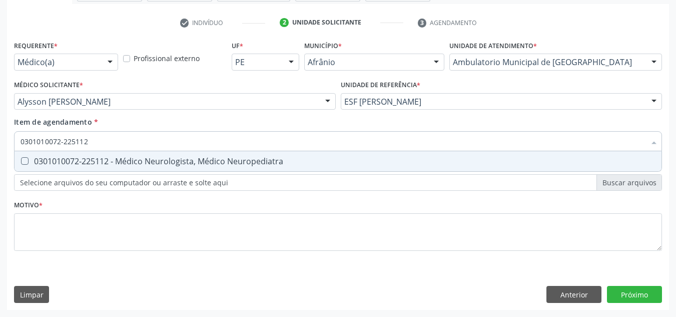
drag, startPoint x: 202, startPoint y: 160, endPoint x: 195, endPoint y: 232, distance: 71.9
click at [200, 171] on span "0301010072-225112 - Médico Neurologista, Médico Neuropediatra" at bounding box center [338, 161] width 647 height 20
checkbox Neuropediatra "true"
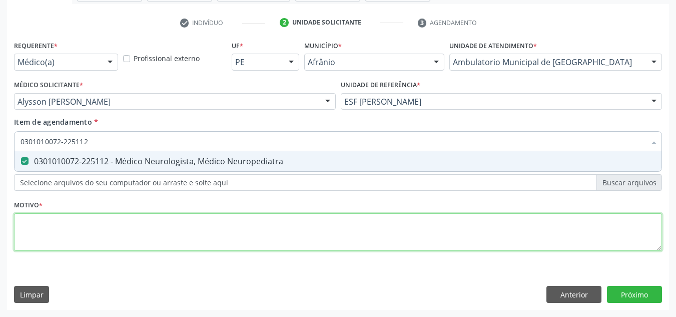
click at [196, 234] on div "Requerente * Médico(a) Médico(a) Enfermeiro(a) Paciente Nenhum resultado encont…" at bounding box center [338, 151] width 648 height 227
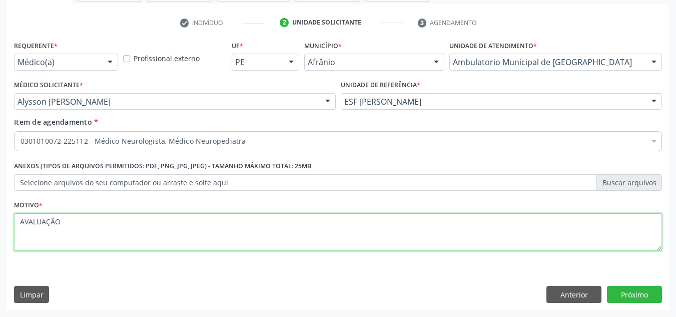
click at [41, 220] on textarea "AVALUAÇÃO" at bounding box center [338, 232] width 648 height 38
type textarea "AVALIAÇÃO"
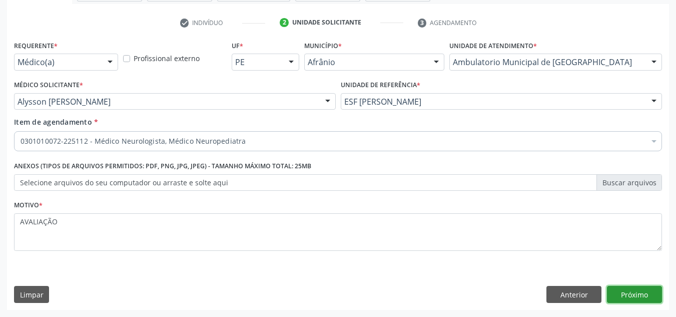
click at [649, 294] on button "Próximo" at bounding box center [634, 294] width 55 height 17
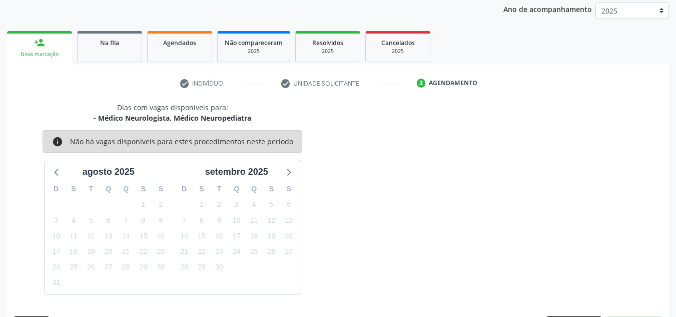
scroll to position [148, 0]
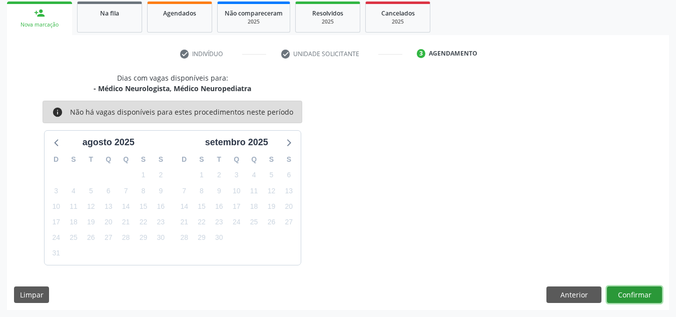
click at [626, 299] on button "Confirmar" at bounding box center [634, 294] width 55 height 17
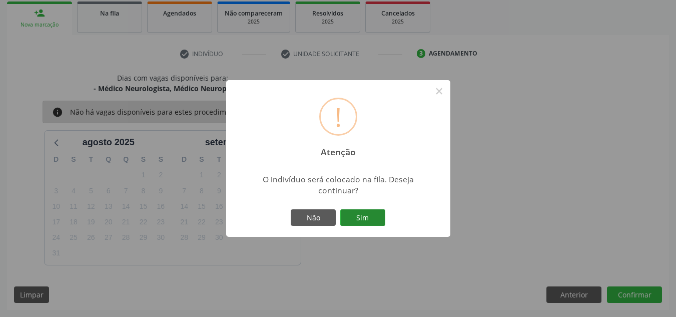
click at [349, 223] on button "Sim" at bounding box center [362, 217] width 45 height 17
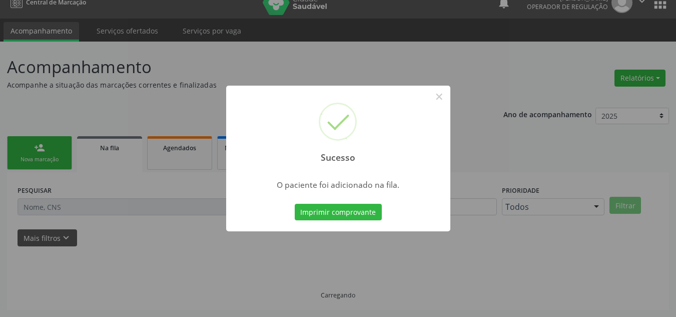
scroll to position [14, 0]
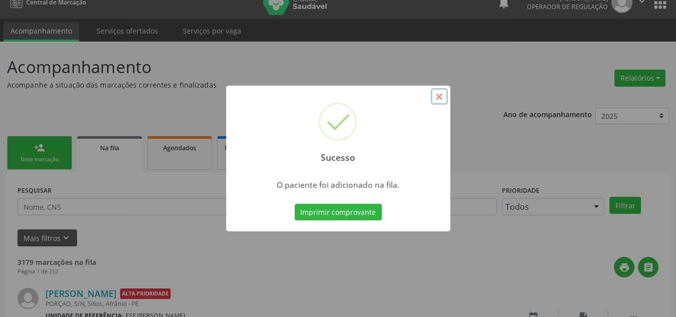
click at [434, 102] on button "×" at bounding box center [439, 96] width 17 height 17
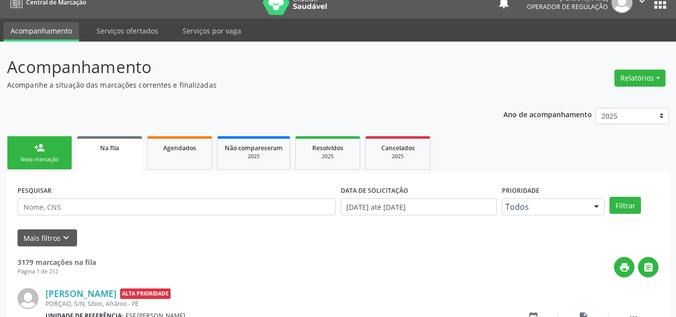
click at [32, 155] on link "person_add Nova marcação" at bounding box center [39, 153] width 65 height 34
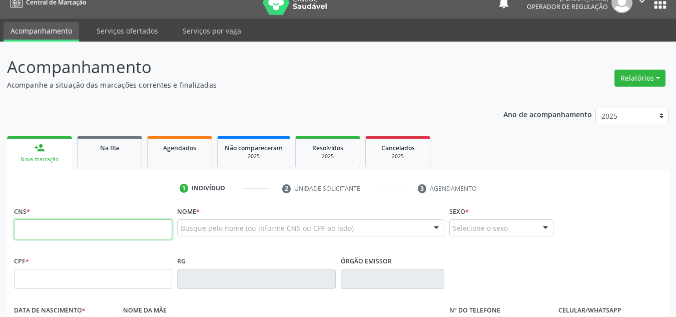
click at [47, 220] on input "text" at bounding box center [93, 229] width 158 height 20
type input "700 5055 7308 4755"
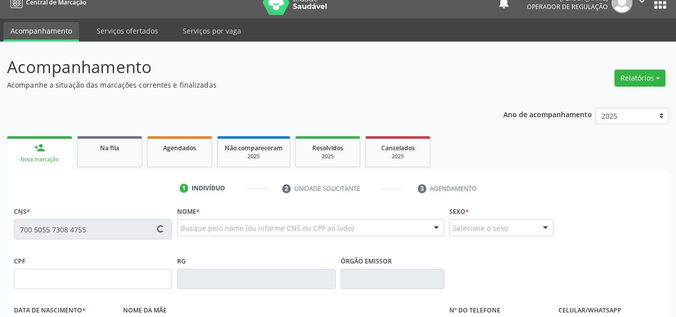
type input "392.092.374-04"
type input "[DATE]"
type input "[PERSON_NAME]"
type input "[PHONE_NUMBER]"
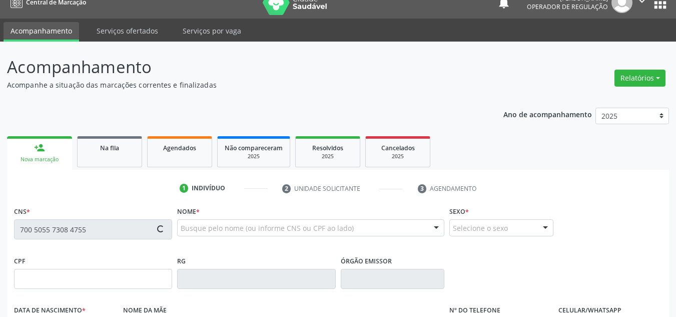
type input "062.346.754-25"
type input "36"
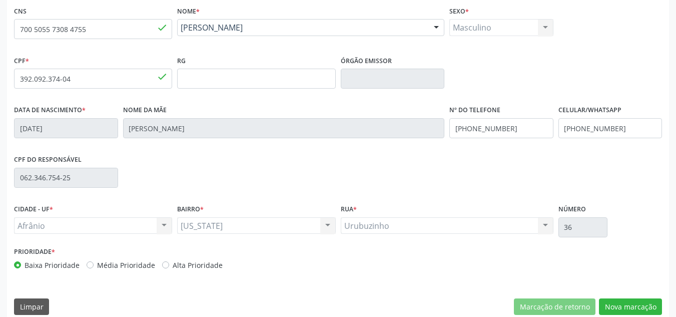
scroll to position [226, 0]
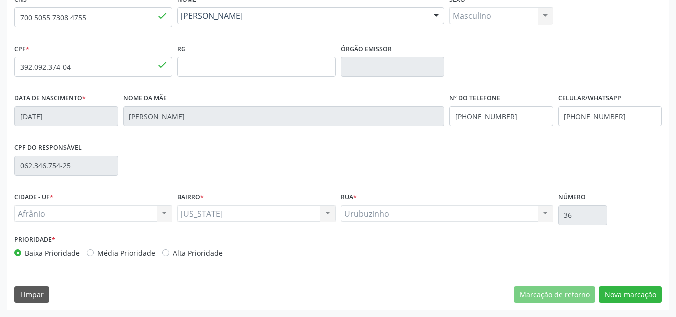
click at [104, 246] on div "Prioridade * Baixa Prioridade Média Prioridade Alta Prioridade" at bounding box center [175, 245] width 322 height 26
click at [117, 249] on label "Média Prioridade" at bounding box center [126, 253] width 58 height 11
click at [94, 249] on input "Média Prioridade" at bounding box center [90, 252] width 7 height 9
radio input "true"
click at [650, 297] on button "Nova marcação" at bounding box center [630, 294] width 63 height 17
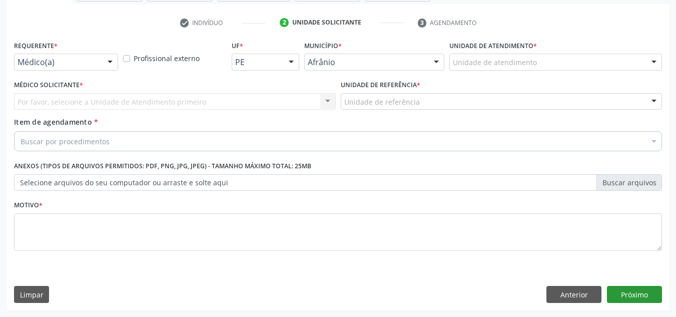
scroll to position [179, 0]
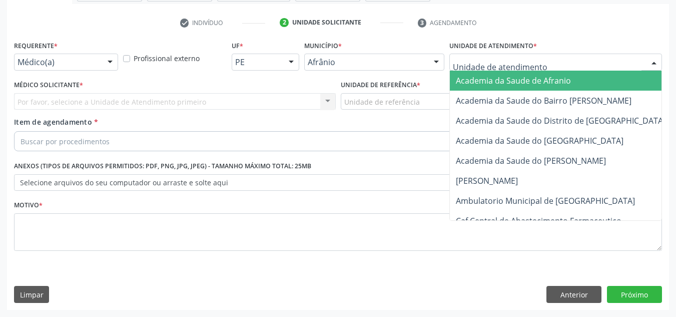
click at [577, 58] on div at bounding box center [555, 62] width 213 height 17
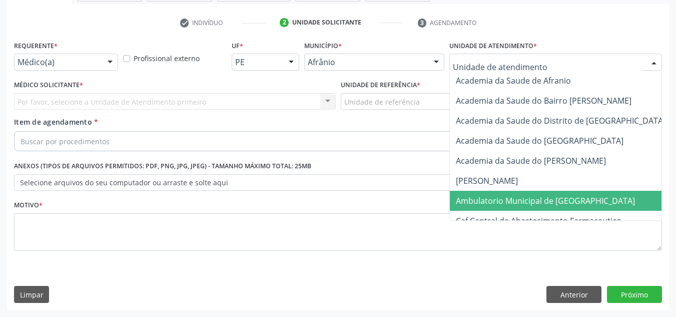
click at [576, 191] on span "Ambulatorio Municipal de [GEOGRAPHIC_DATA]" at bounding box center [572, 201] width 244 height 20
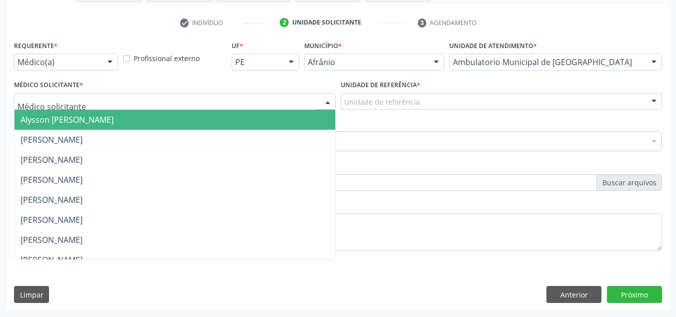
click at [297, 96] on div at bounding box center [175, 101] width 322 height 17
drag, startPoint x: 307, startPoint y: 118, endPoint x: 448, endPoint y: 83, distance: 145.3
click at [311, 118] on span "Alysson [PERSON_NAME]" at bounding box center [175, 120] width 321 height 20
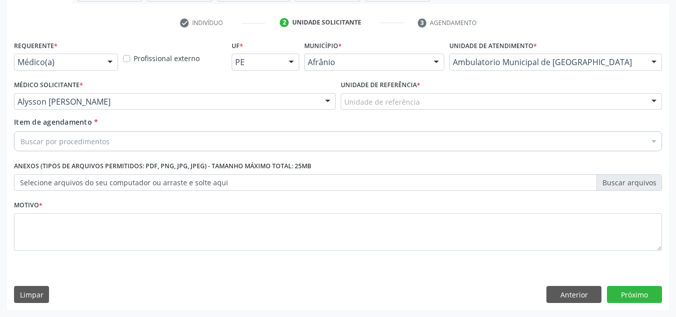
click at [448, 83] on div "Unidade de referência * Unidade de referência ESF de Extrema ESF de Barra das M…" at bounding box center [502, 94] width 322 height 32
click at [450, 98] on div "Unidade de referência" at bounding box center [502, 101] width 322 height 17
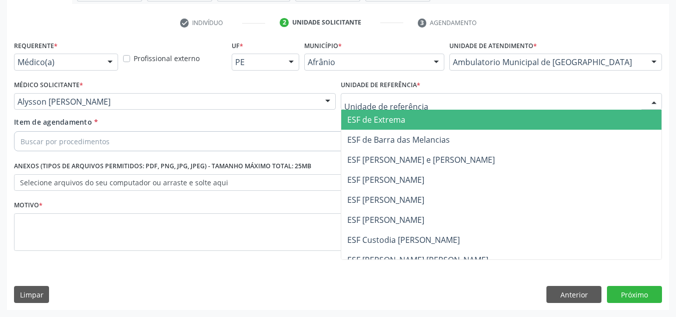
drag, startPoint x: 460, startPoint y: 125, endPoint x: 447, endPoint y: 135, distance: 16.8
click at [460, 126] on span "ESF de Extrema" at bounding box center [501, 120] width 321 height 20
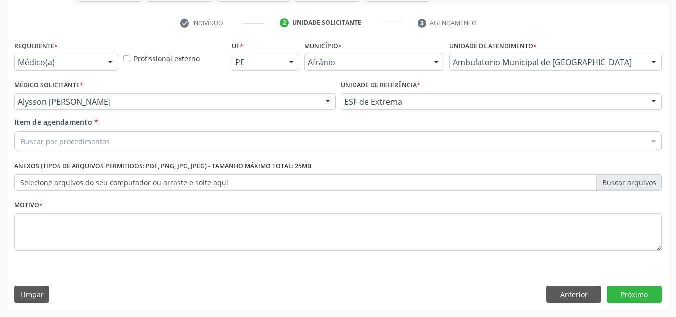
click at [447, 135] on div "Buscar por procedimentos" at bounding box center [338, 141] width 648 height 20
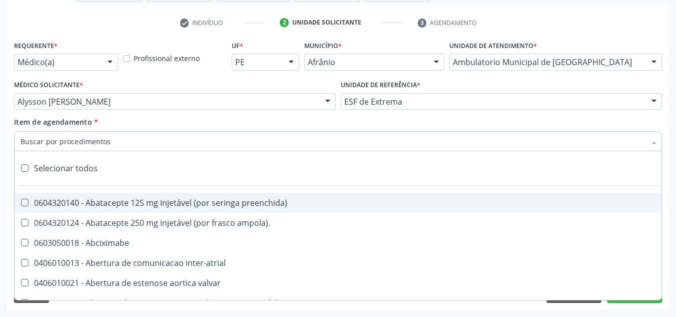
paste input "0301010072-225112"
type input "0301010072-225112"
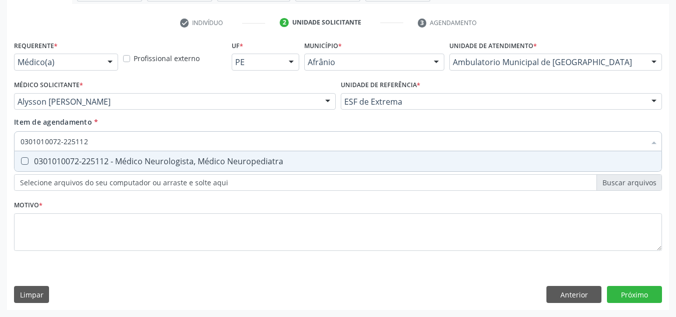
click at [424, 156] on span "0301010072-225112 - Médico Neurologista, Médico Neuropediatra" at bounding box center [338, 161] width 647 height 20
checkbox Neuropediatra "true"
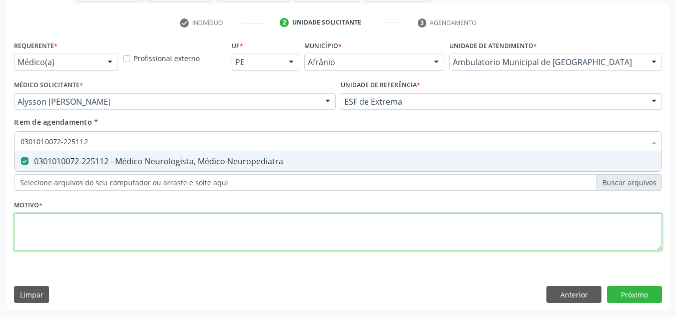
click at [404, 231] on div "Requerente * Médico(a) Médico(a) Enfermeiro(a) Paciente Nenhum resultado encont…" at bounding box center [338, 151] width 648 height 227
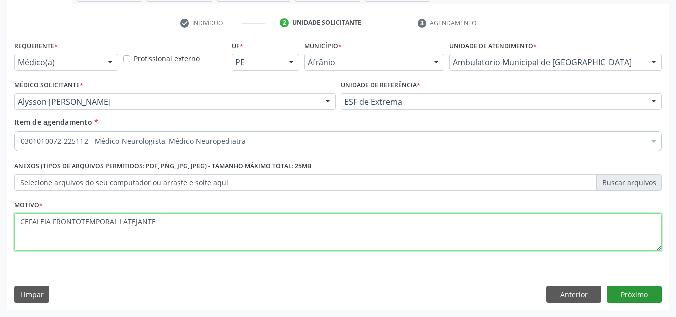
type textarea "CEFALEIA FRONTOTEMPORAL LATEJANTE"
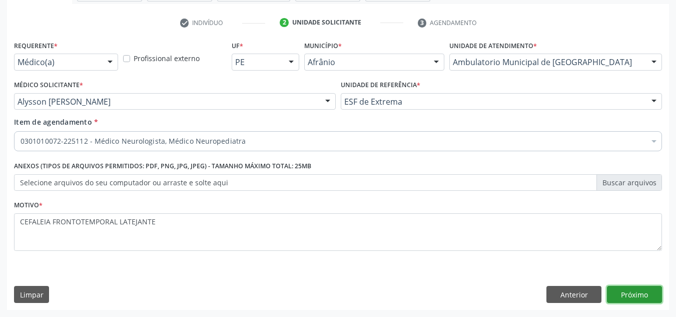
click at [630, 294] on button "Próximo" at bounding box center [634, 294] width 55 height 17
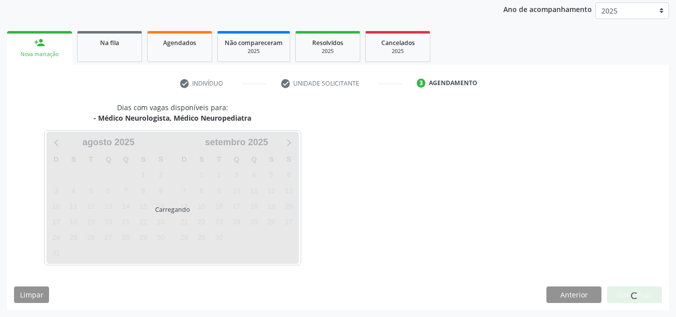
scroll to position [148, 0]
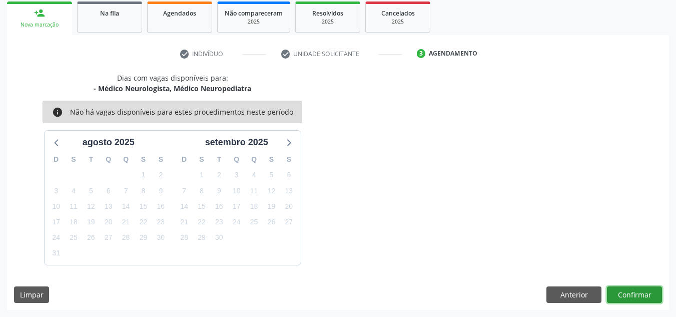
click at [630, 294] on button "Confirmar" at bounding box center [634, 294] width 55 height 17
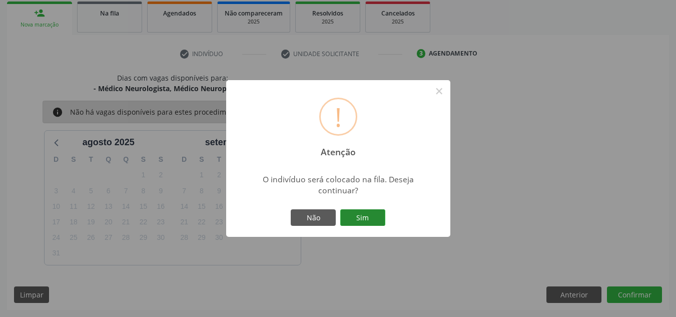
click at [378, 216] on button "Sim" at bounding box center [362, 217] width 45 height 17
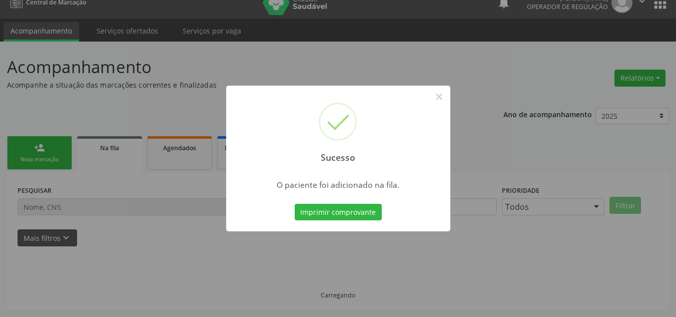
scroll to position [14, 0]
